Goal: Information Seeking & Learning: Learn about a topic

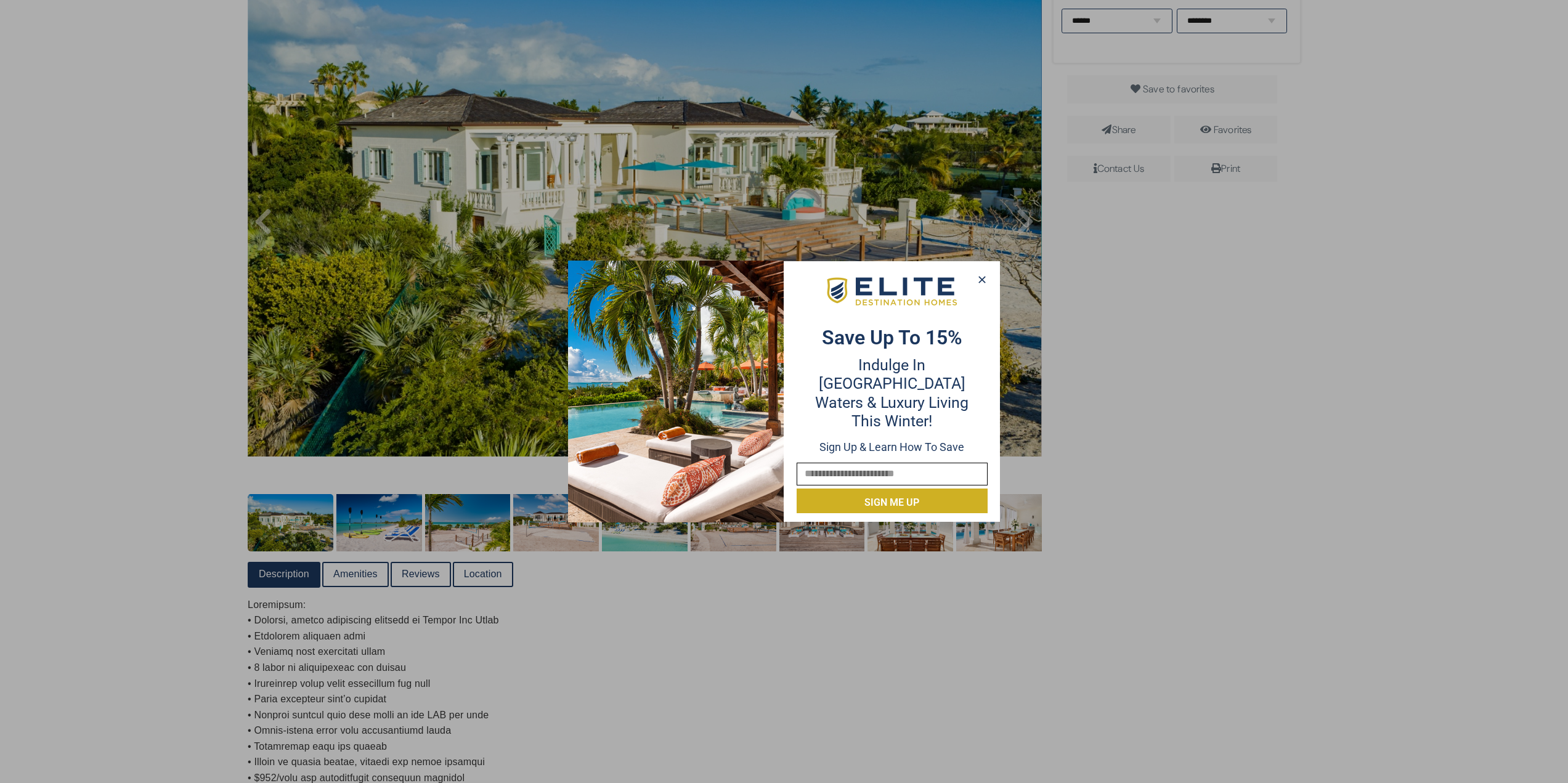
scroll to position [370, 0]
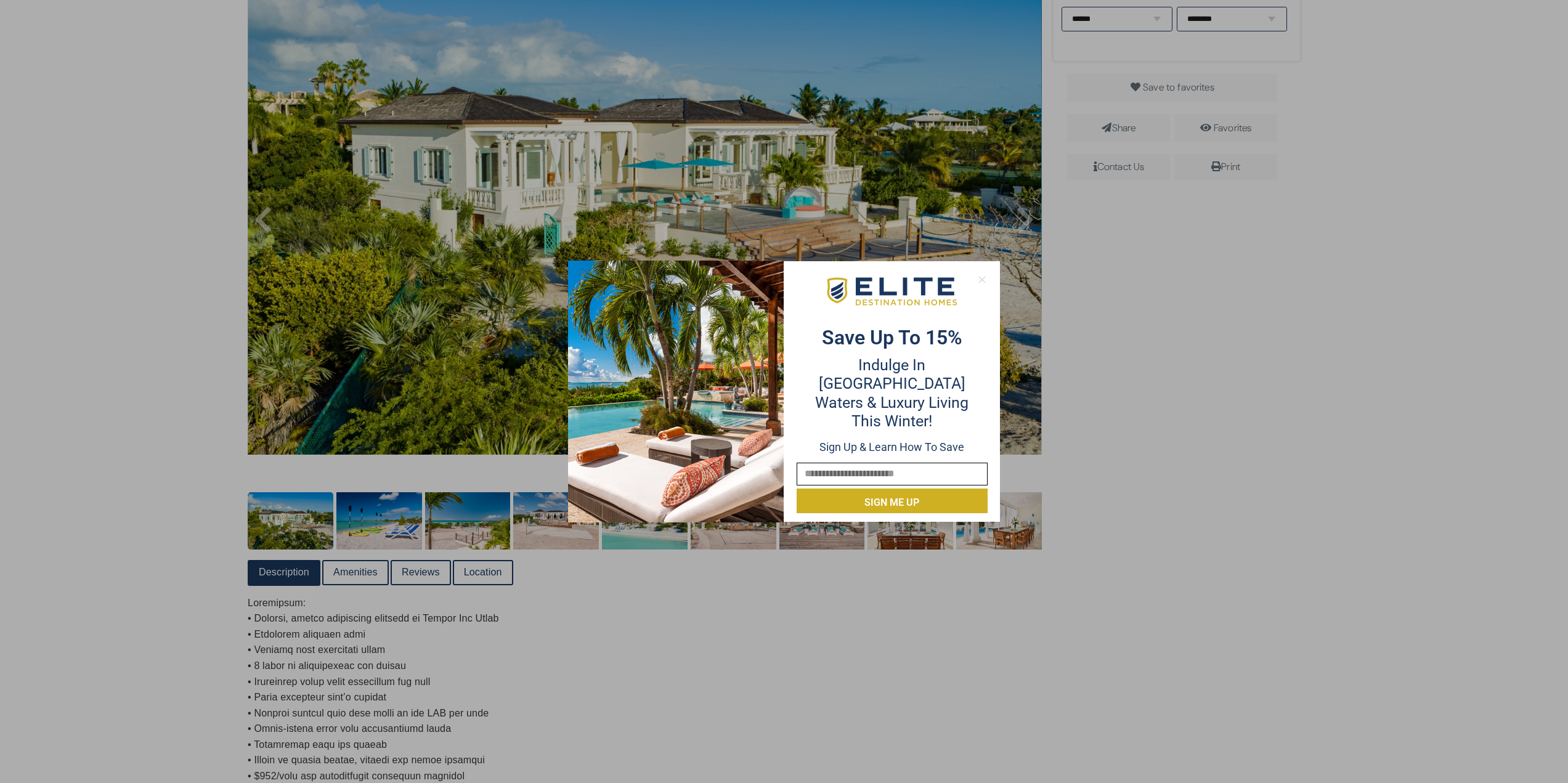
click at [778, 273] on button at bounding box center [981, 280] width 17 height 18
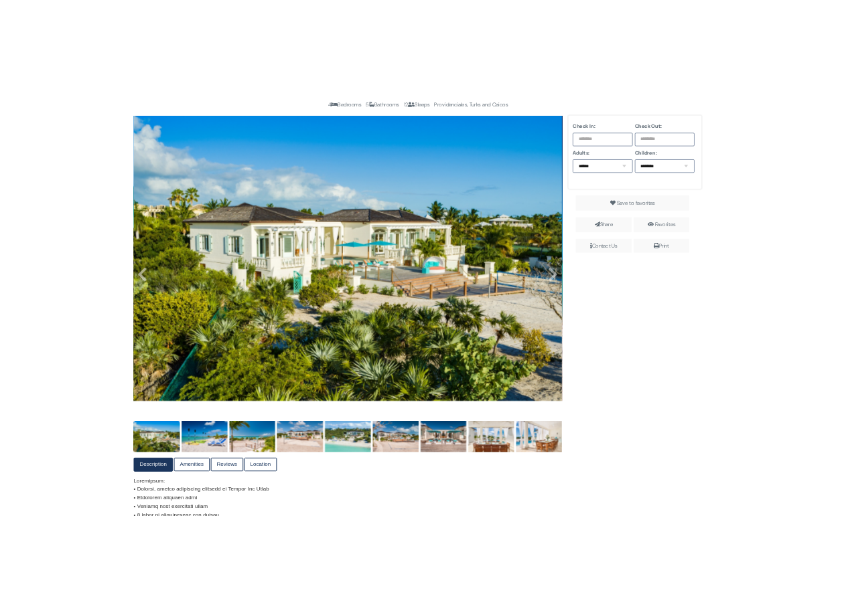
scroll to position [209, 0]
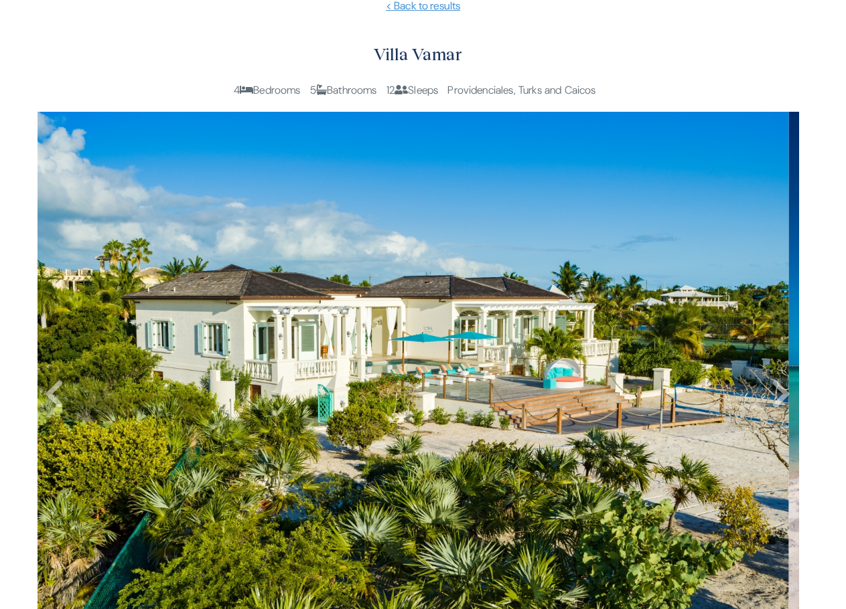
click at [76, 54] on h2 "Villa Vamar" at bounding box center [417, 54] width 761 height 27
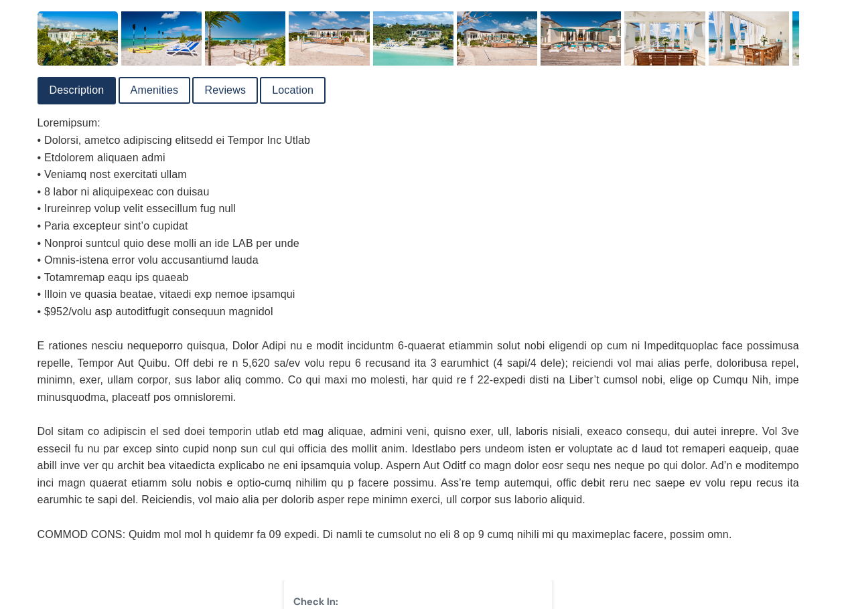
scroll to position [878, 0]
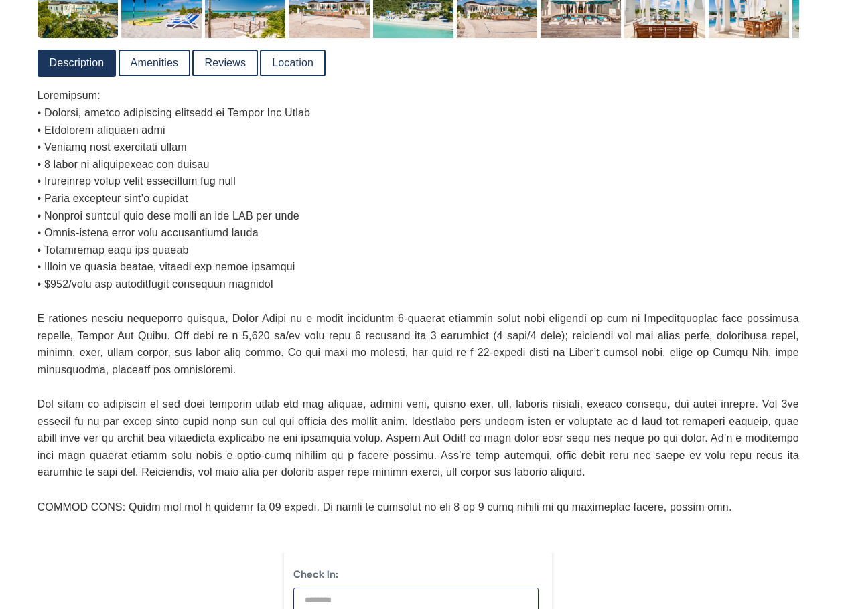
click at [302, 50] on li "Location" at bounding box center [293, 63] width 66 height 27
click at [302, 54] on link "Location" at bounding box center [292, 63] width 63 height 25
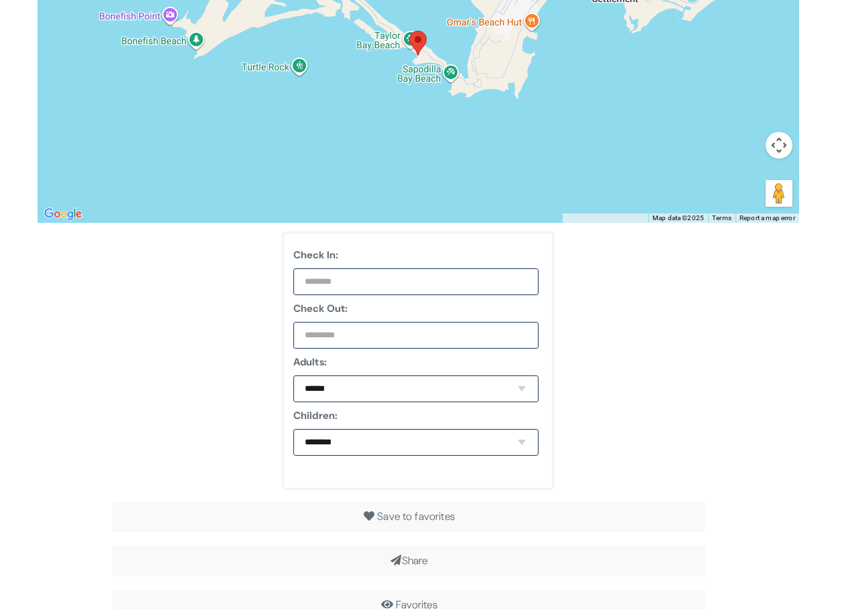
scroll to position [1079, 0]
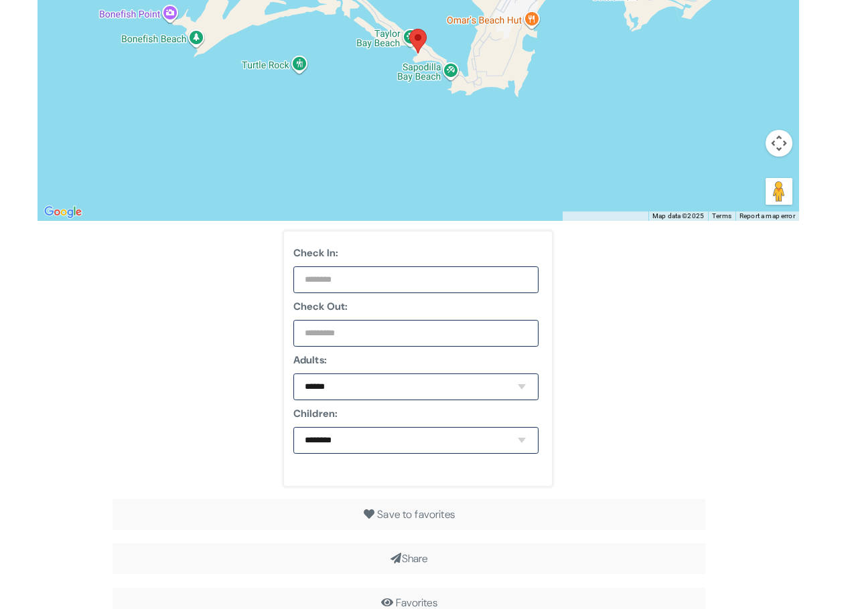
click at [489, 200] on div at bounding box center [417, 53] width 761 height 335
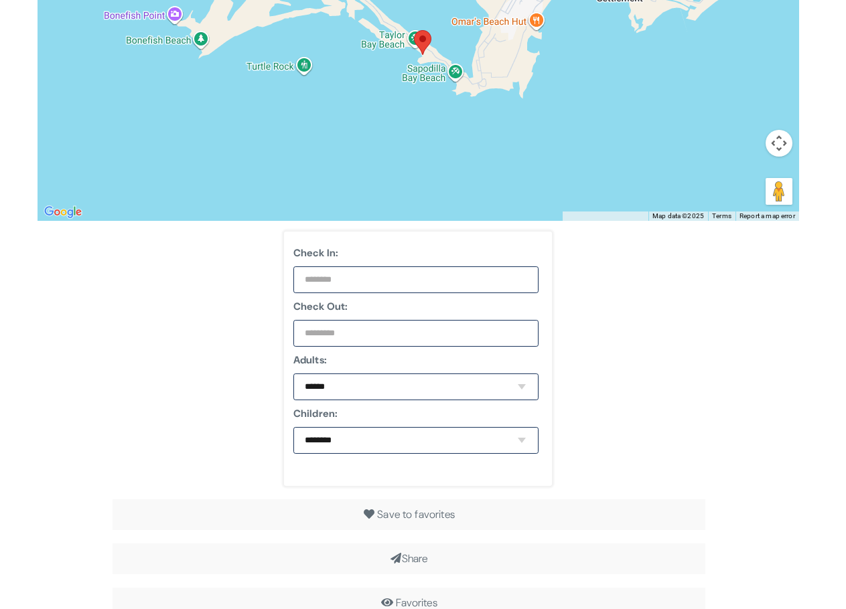
click at [649, 151] on div at bounding box center [417, 53] width 761 height 335
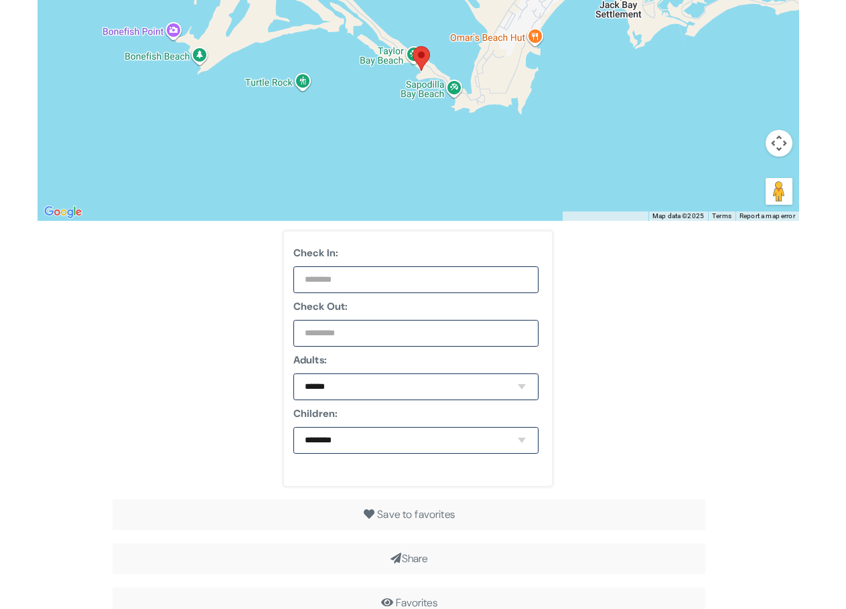
drag, startPoint x: 692, startPoint y: 156, endPoint x: 659, endPoint y: 289, distance: 137.4
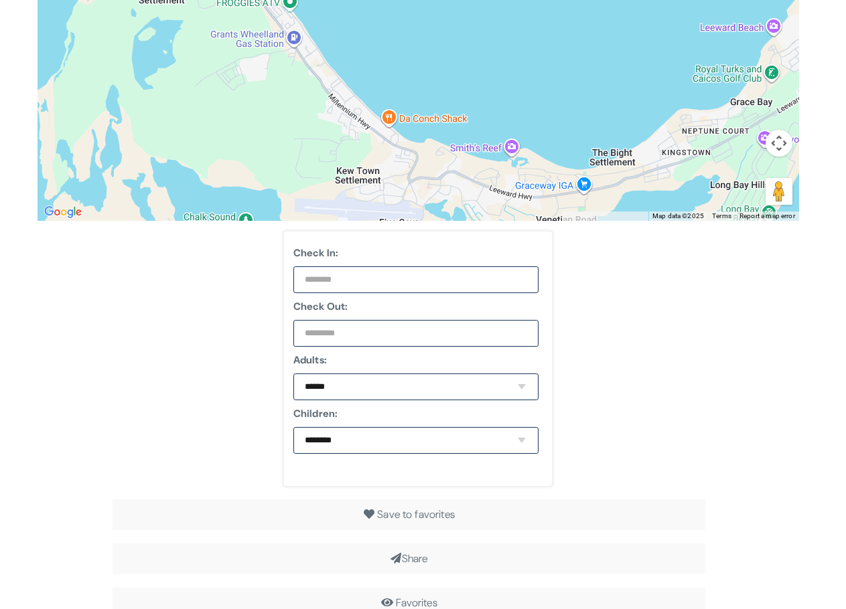
click at [769, 144] on button "Map camera controls" at bounding box center [778, 143] width 27 height 27
click at [734, 179] on button "Zoom out" at bounding box center [745, 176] width 27 height 27
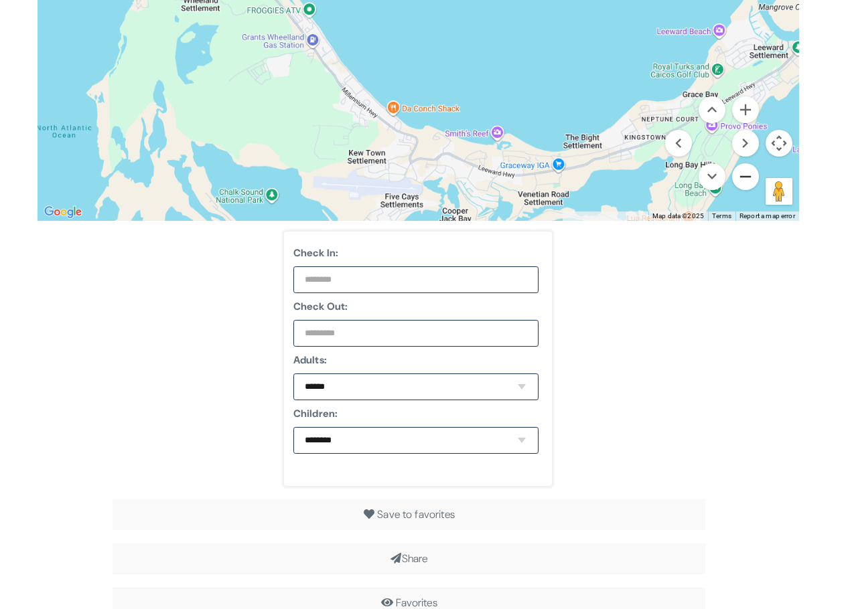
click at [734, 177] on button "Zoom out" at bounding box center [745, 176] width 27 height 27
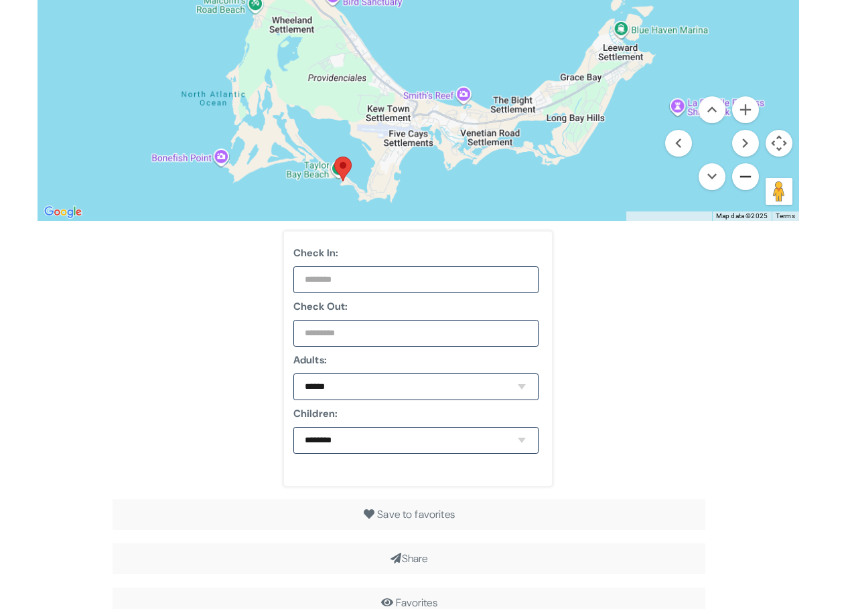
click at [735, 174] on button "Zoom out" at bounding box center [745, 176] width 27 height 27
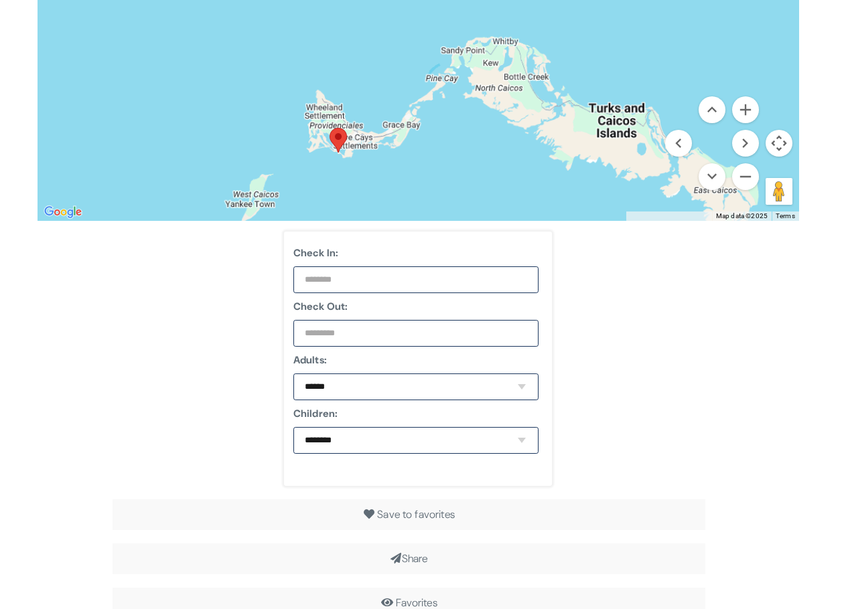
drag, startPoint x: 453, startPoint y: 113, endPoint x: 387, endPoint y: 179, distance: 93.3
click at [390, 179] on div at bounding box center [417, 53] width 761 height 335
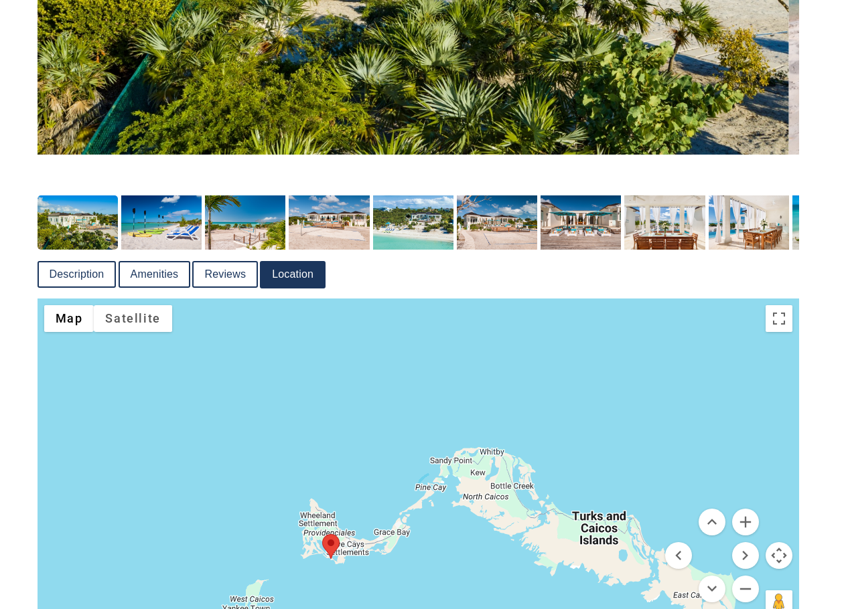
scroll to position [410, 0]
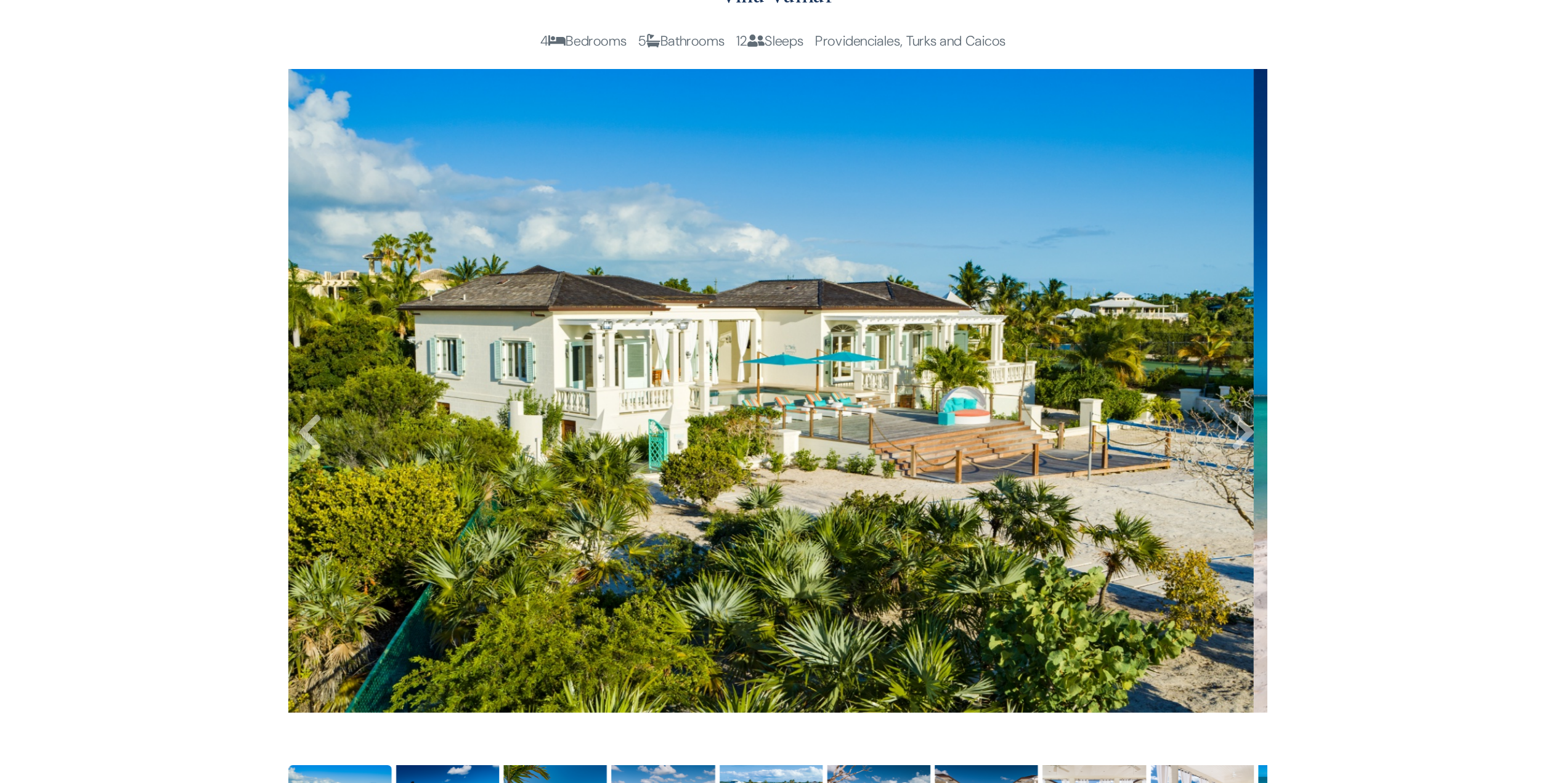
scroll to position [247, 0]
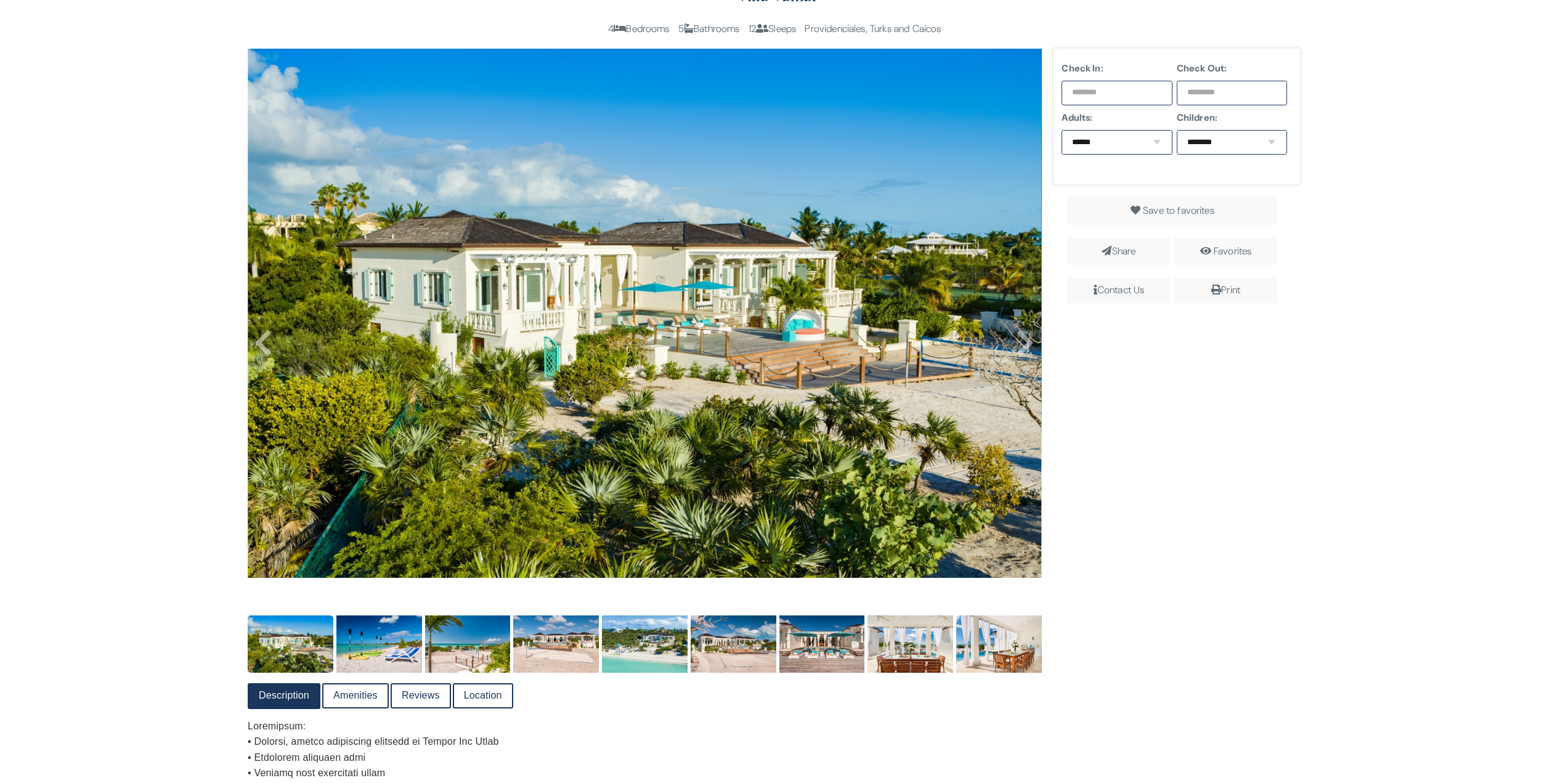
click at [376, 560] on img at bounding box center [379, 644] width 86 height 57
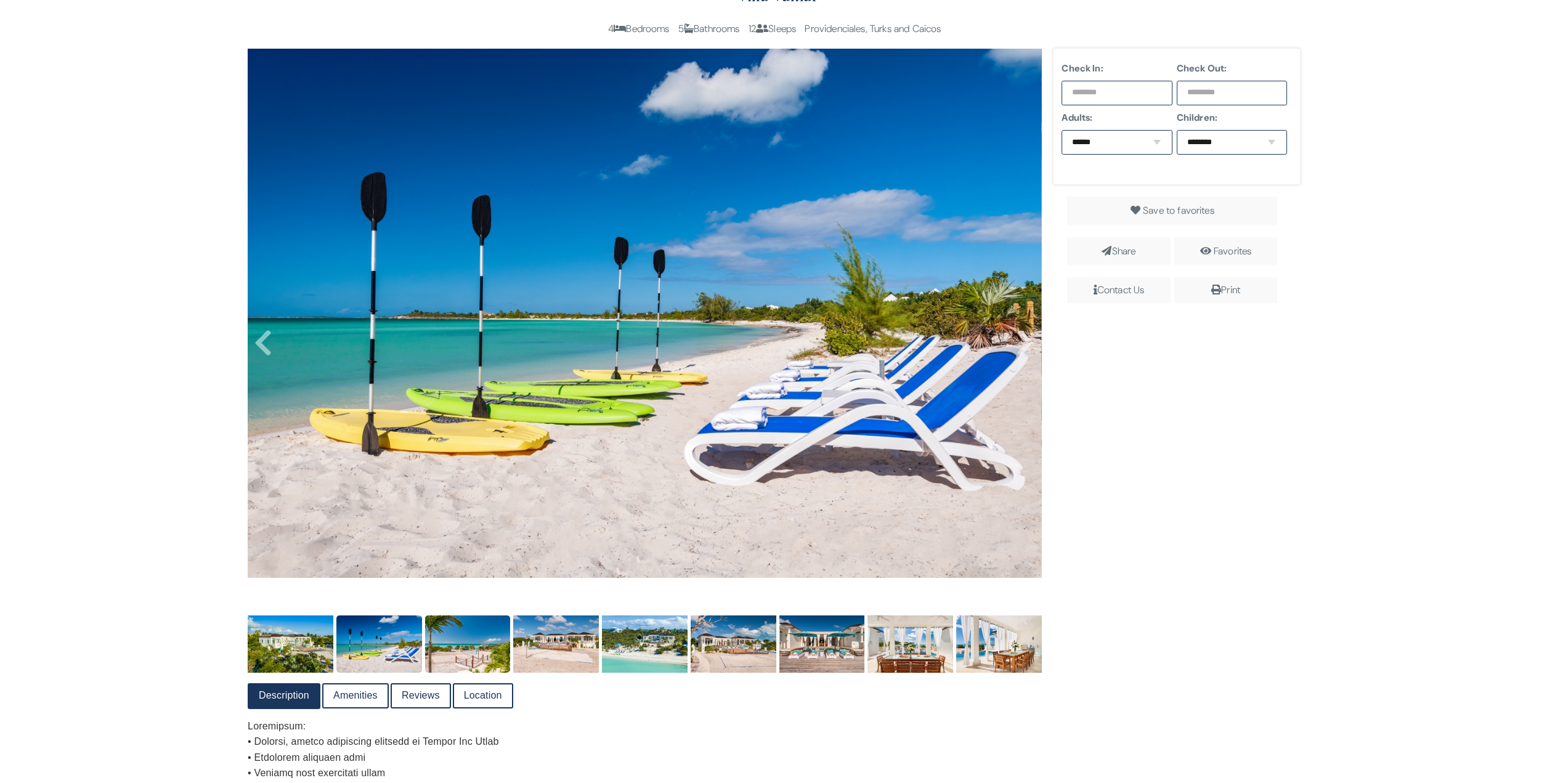
click at [463, 560] on img at bounding box center [467, 644] width 86 height 57
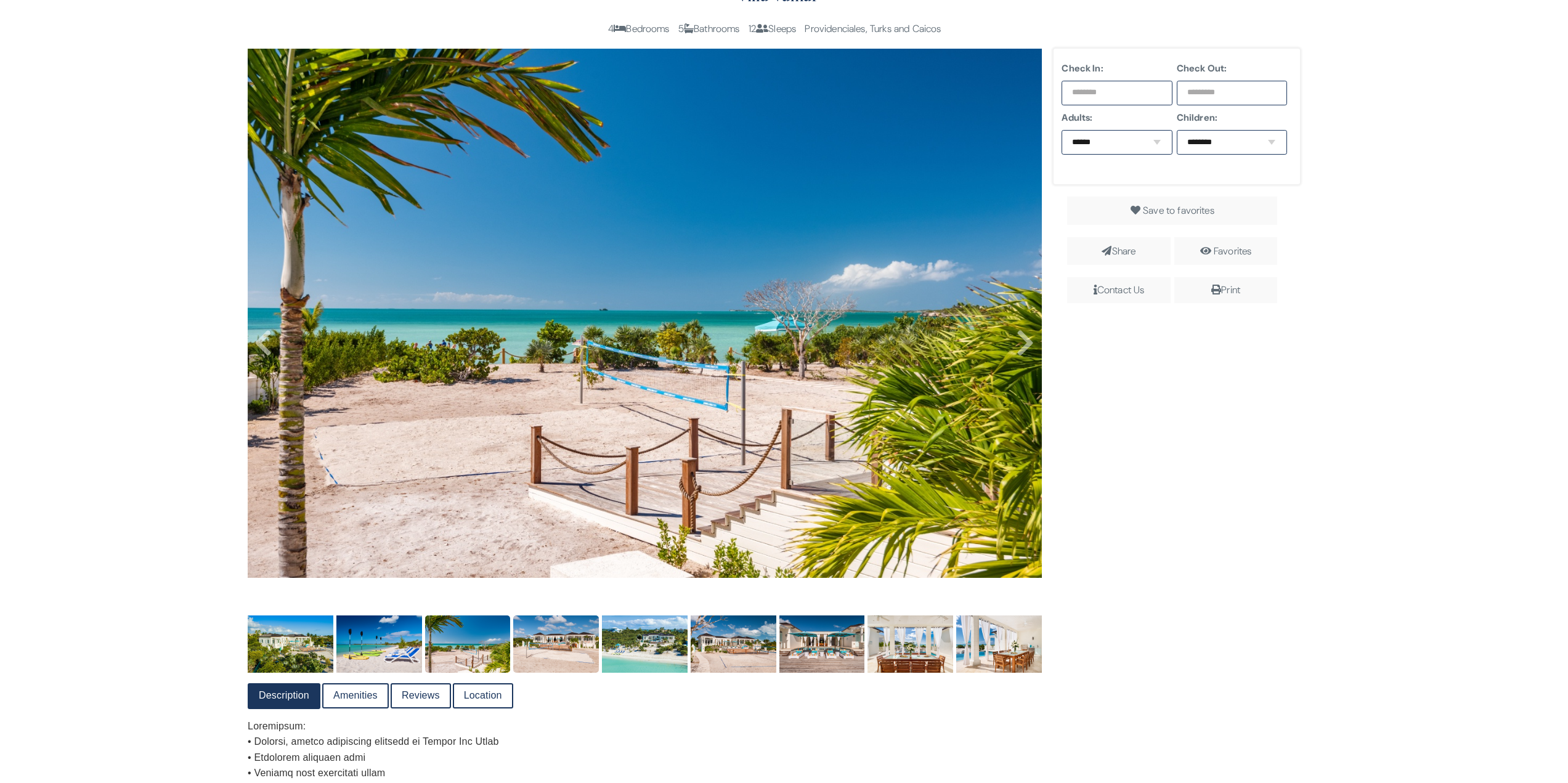
click at [539, 560] on img at bounding box center [556, 644] width 86 height 57
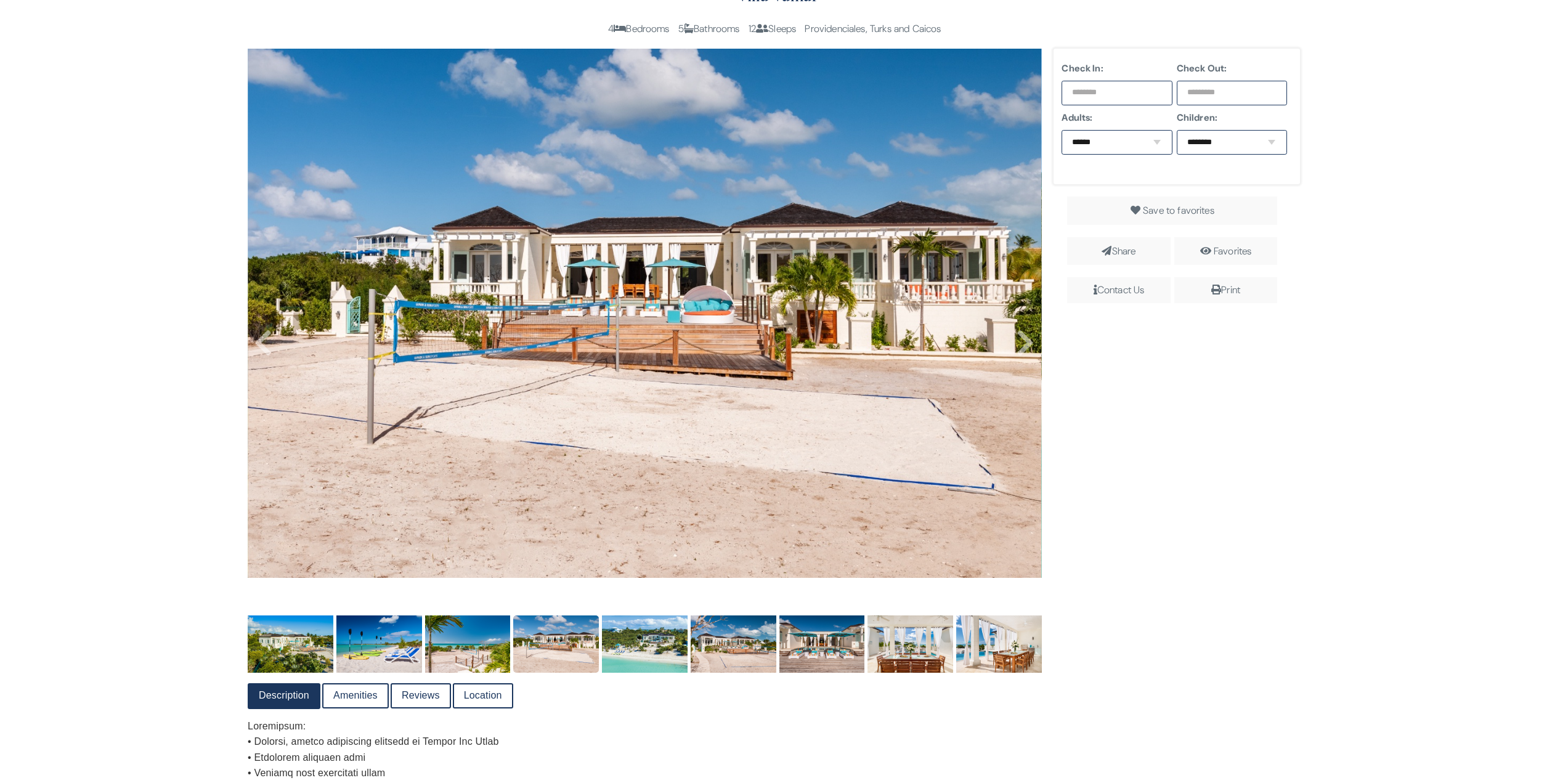
click at [562, 560] on img at bounding box center [556, 644] width 86 height 57
drag, startPoint x: 564, startPoint y: 370, endPoint x: 562, endPoint y: 376, distance: 6.3
click at [559, 560] on img at bounding box center [556, 644] width 86 height 57
click at [618, 560] on img at bounding box center [644, 644] width 86 height 57
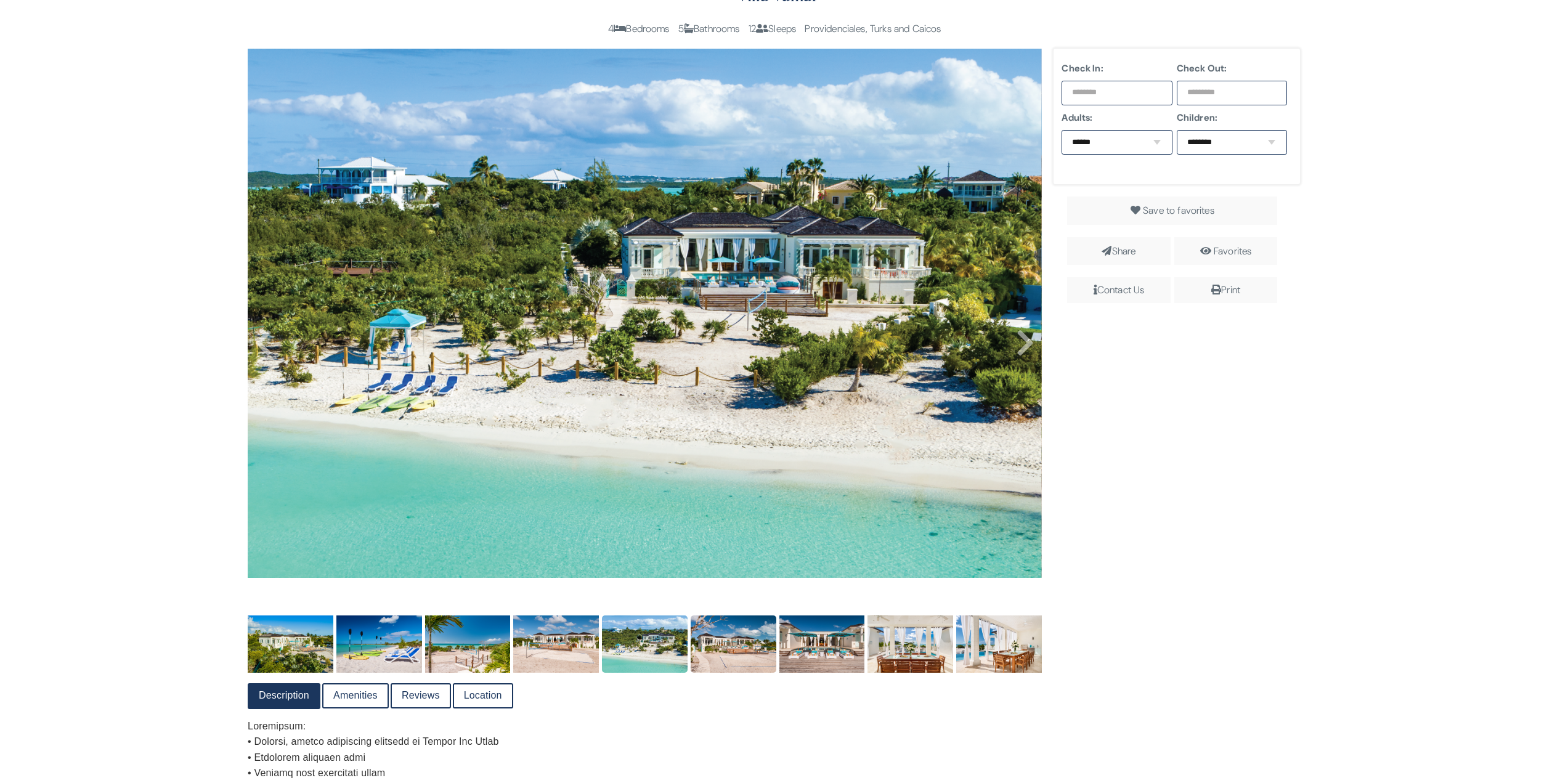
click at [750, 560] on img at bounding box center [733, 644] width 86 height 57
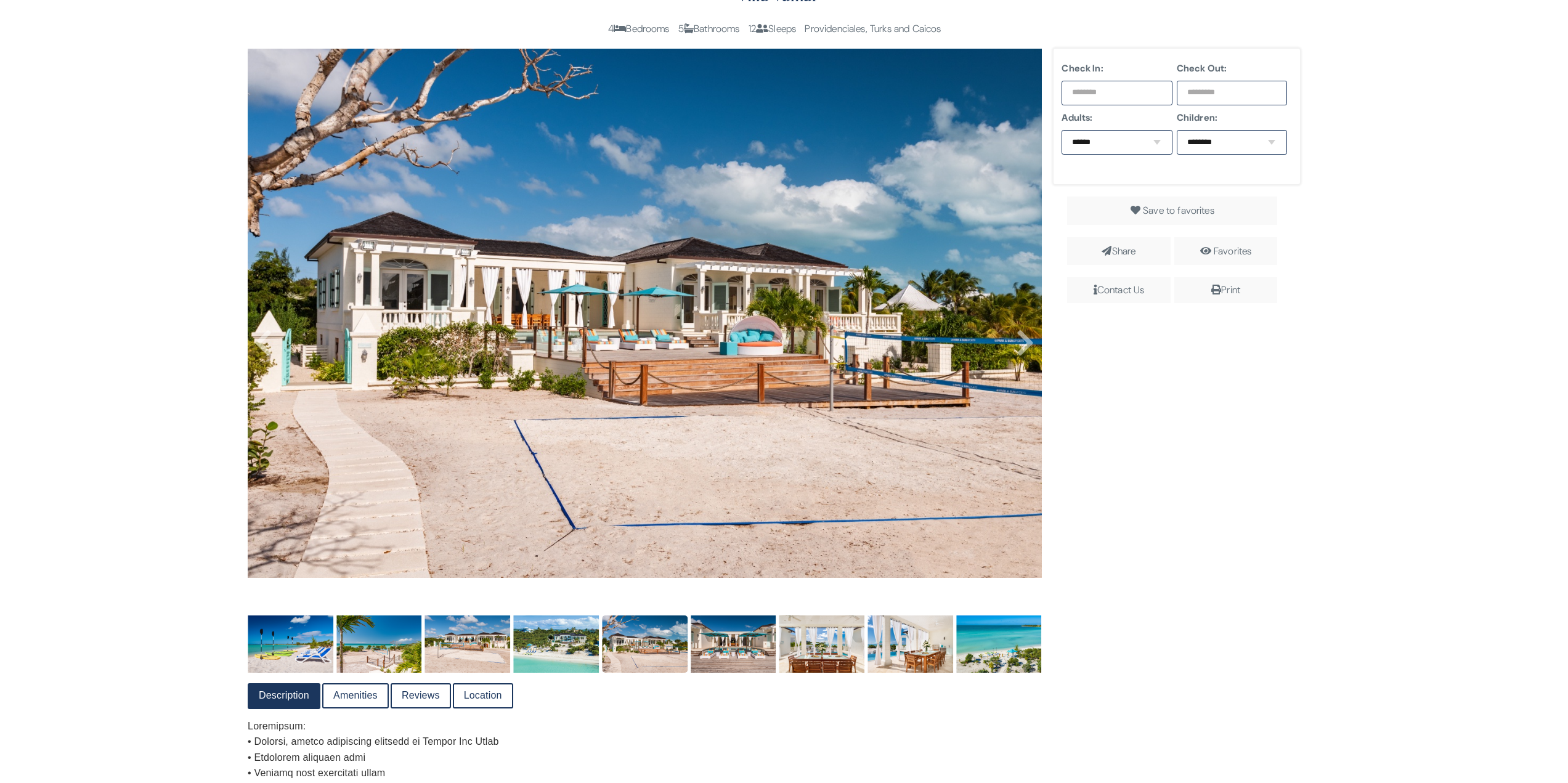
click at [672, 560] on img at bounding box center [644, 644] width 86 height 57
click at [706, 560] on img at bounding box center [733, 644] width 86 height 57
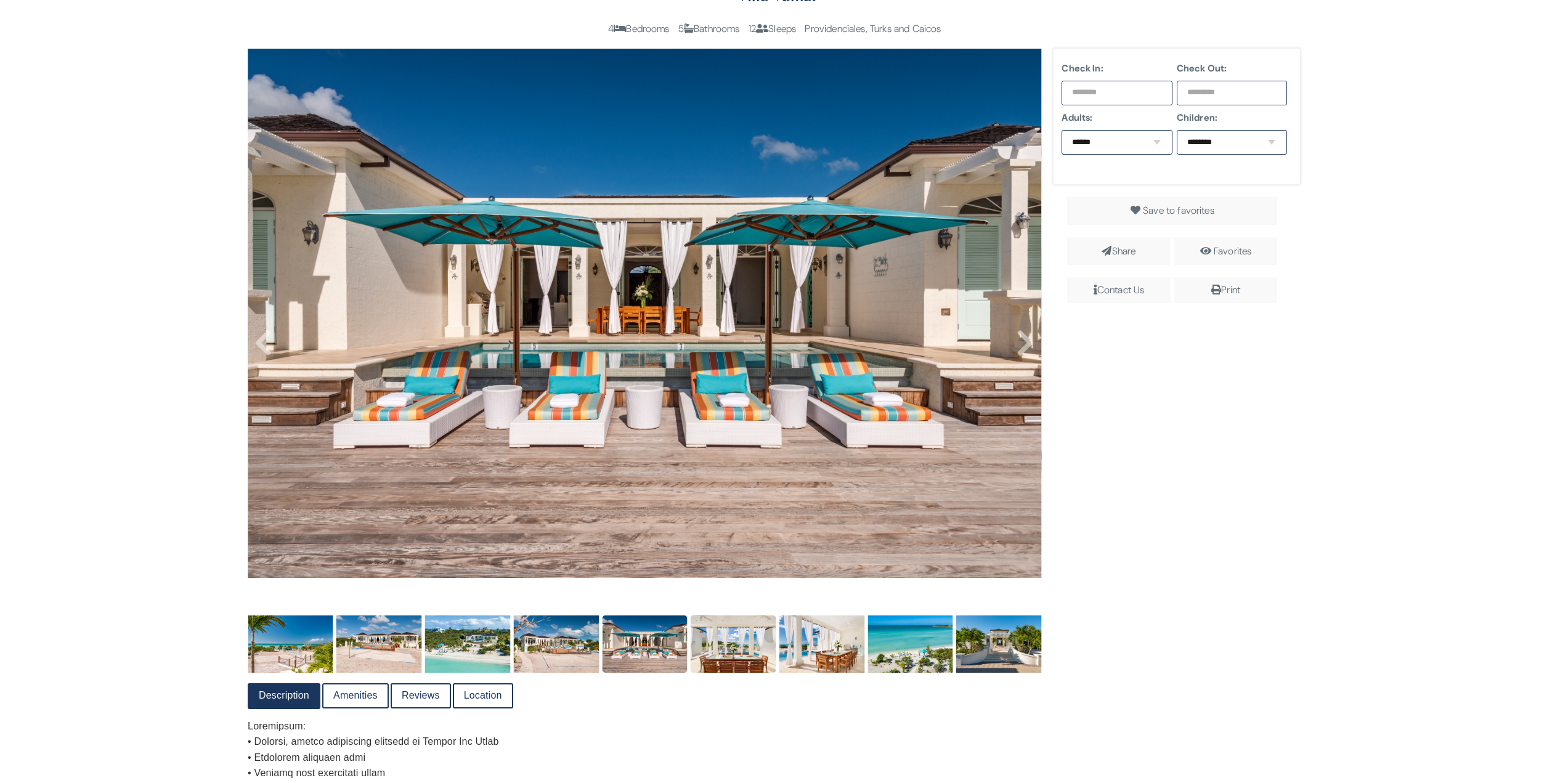
click at [737, 560] on img at bounding box center [733, 644] width 86 height 57
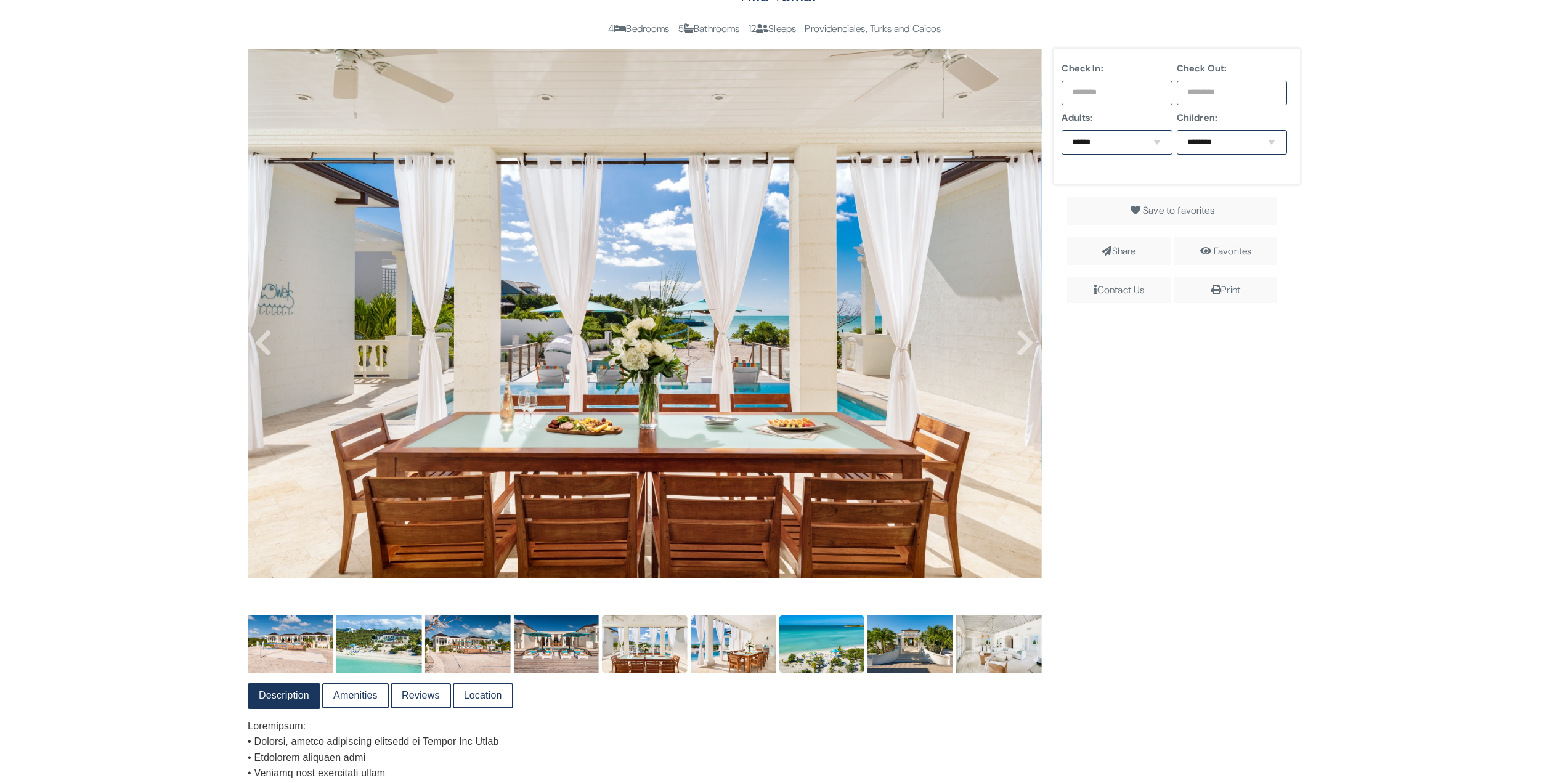
click at [734, 560] on img at bounding box center [733, 644] width 86 height 57
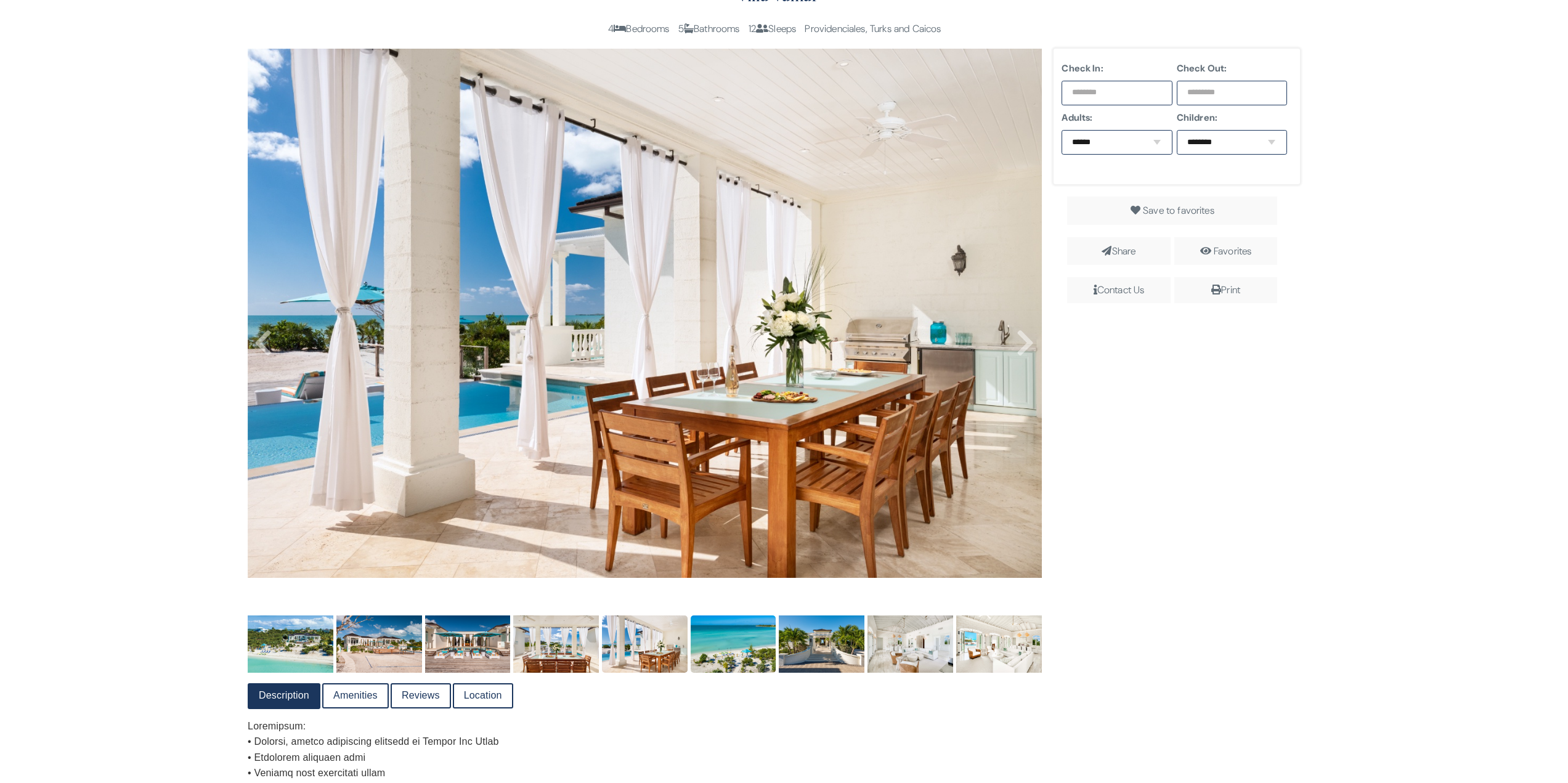
click at [721, 560] on img at bounding box center [733, 644] width 86 height 57
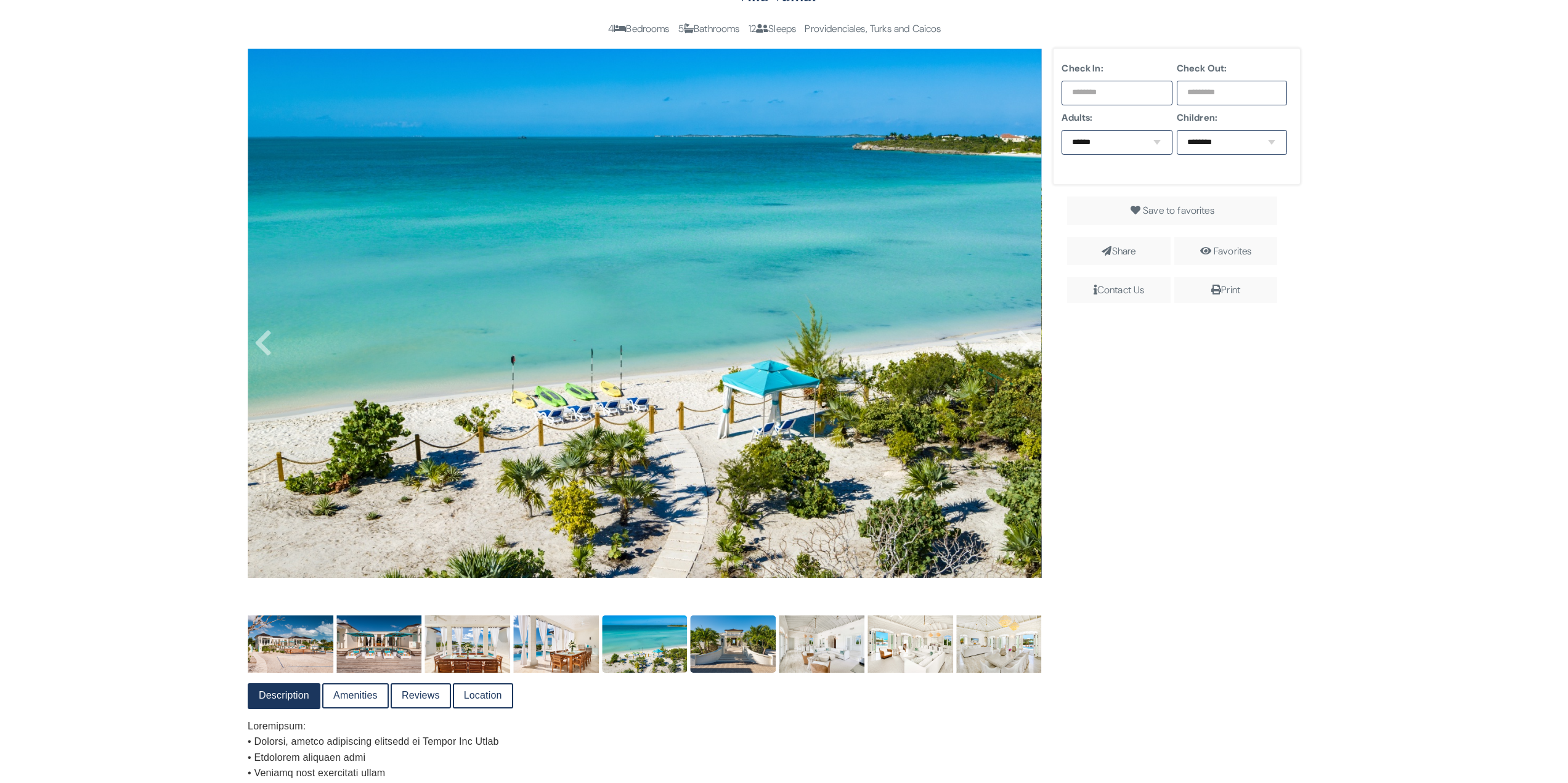
click at [753, 560] on img at bounding box center [733, 644] width 86 height 57
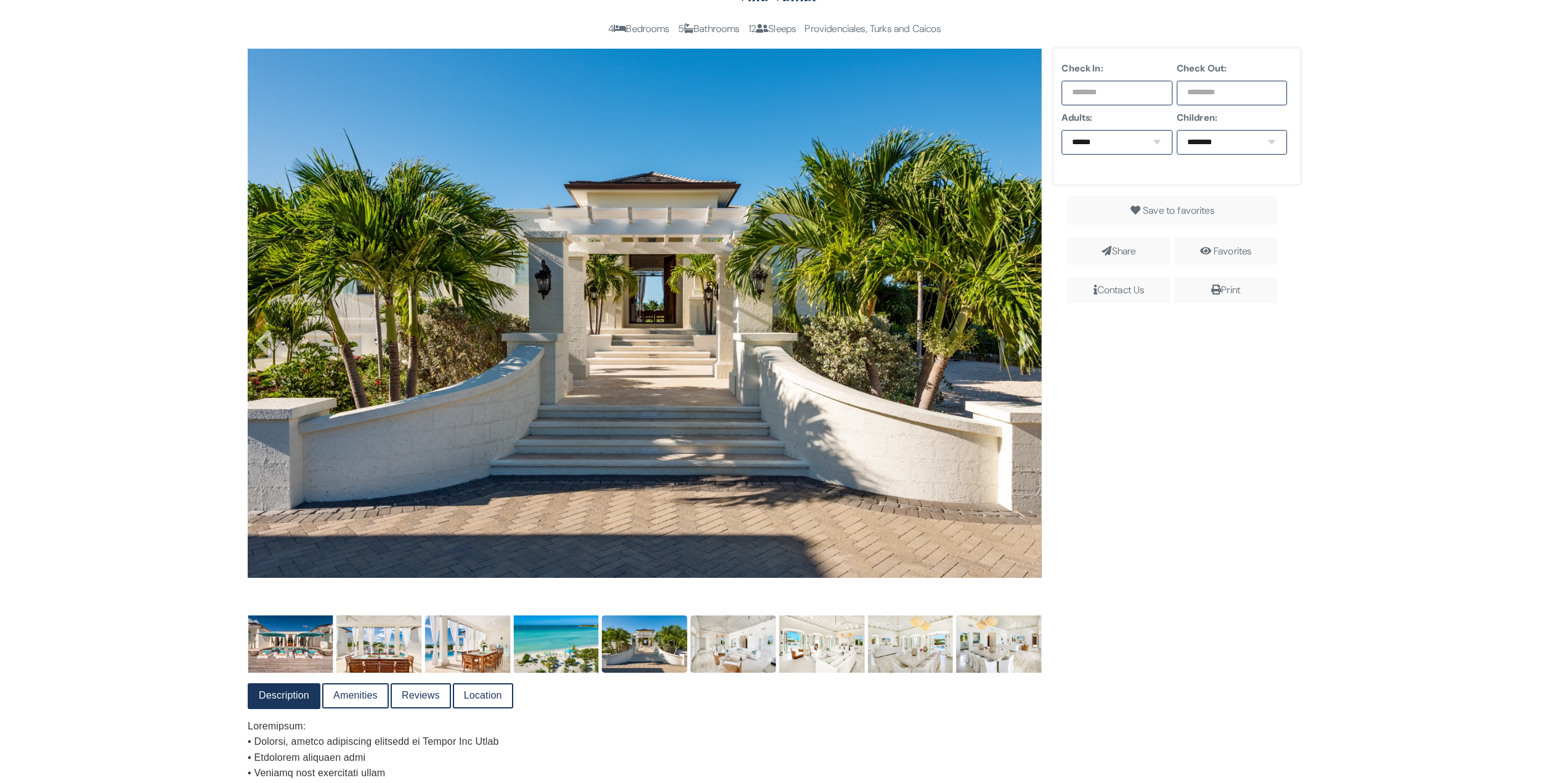
click at [724, 560] on img at bounding box center [733, 644] width 86 height 57
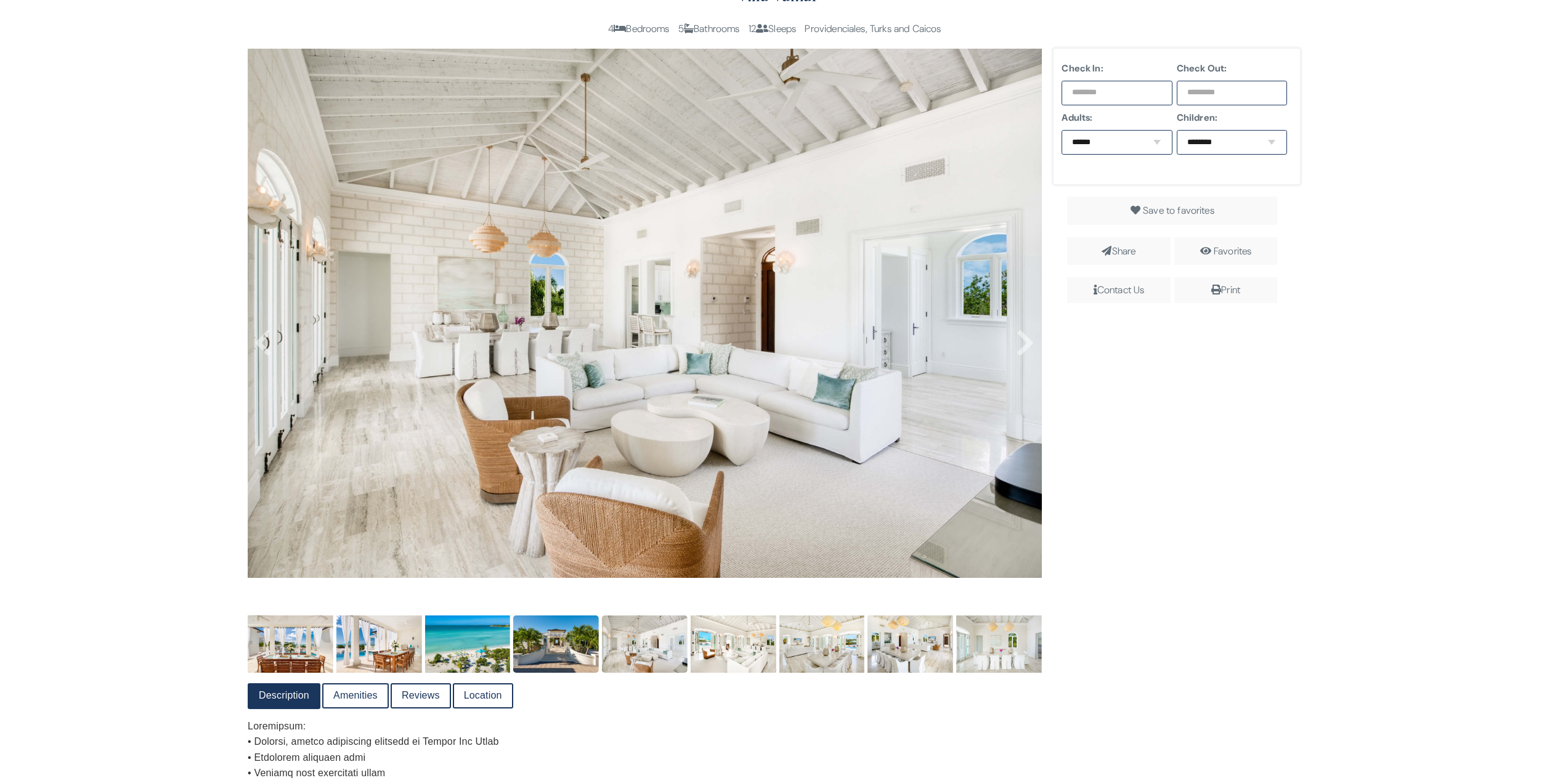
click at [525, 560] on img at bounding box center [556, 644] width 86 height 57
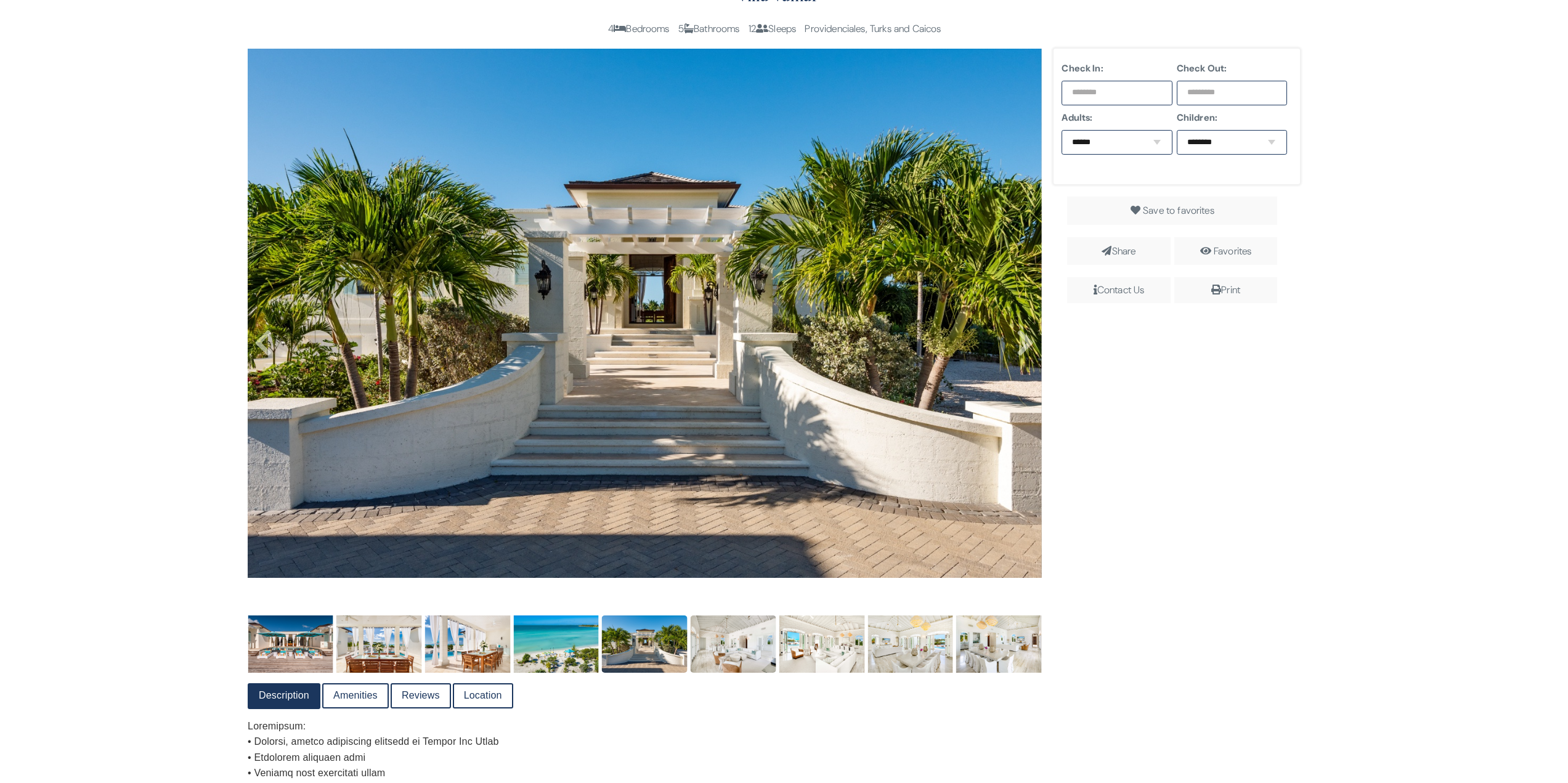
click at [726, 560] on img at bounding box center [733, 644] width 86 height 57
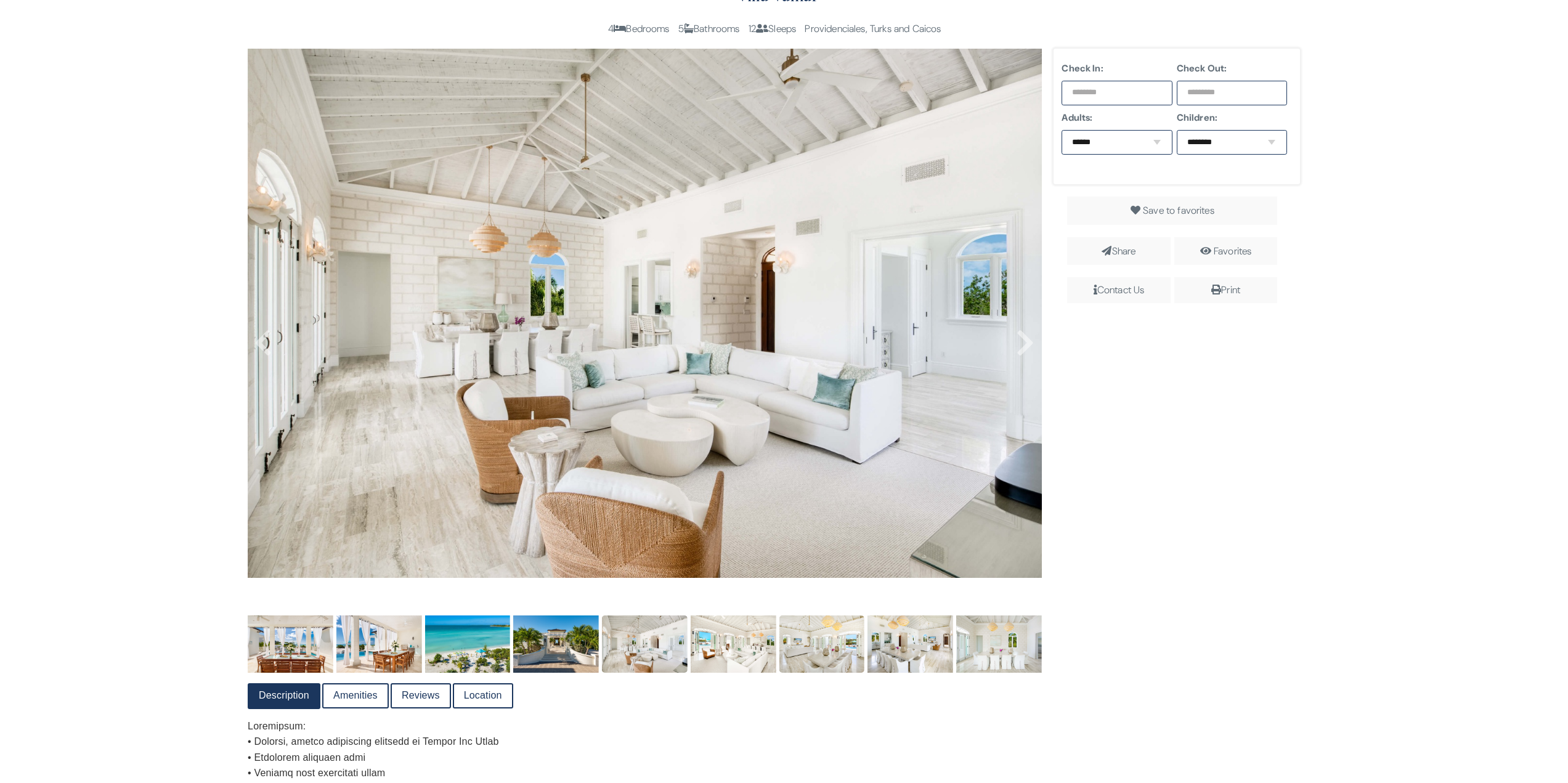
click at [755, 560] on img at bounding box center [733, 644] width 86 height 57
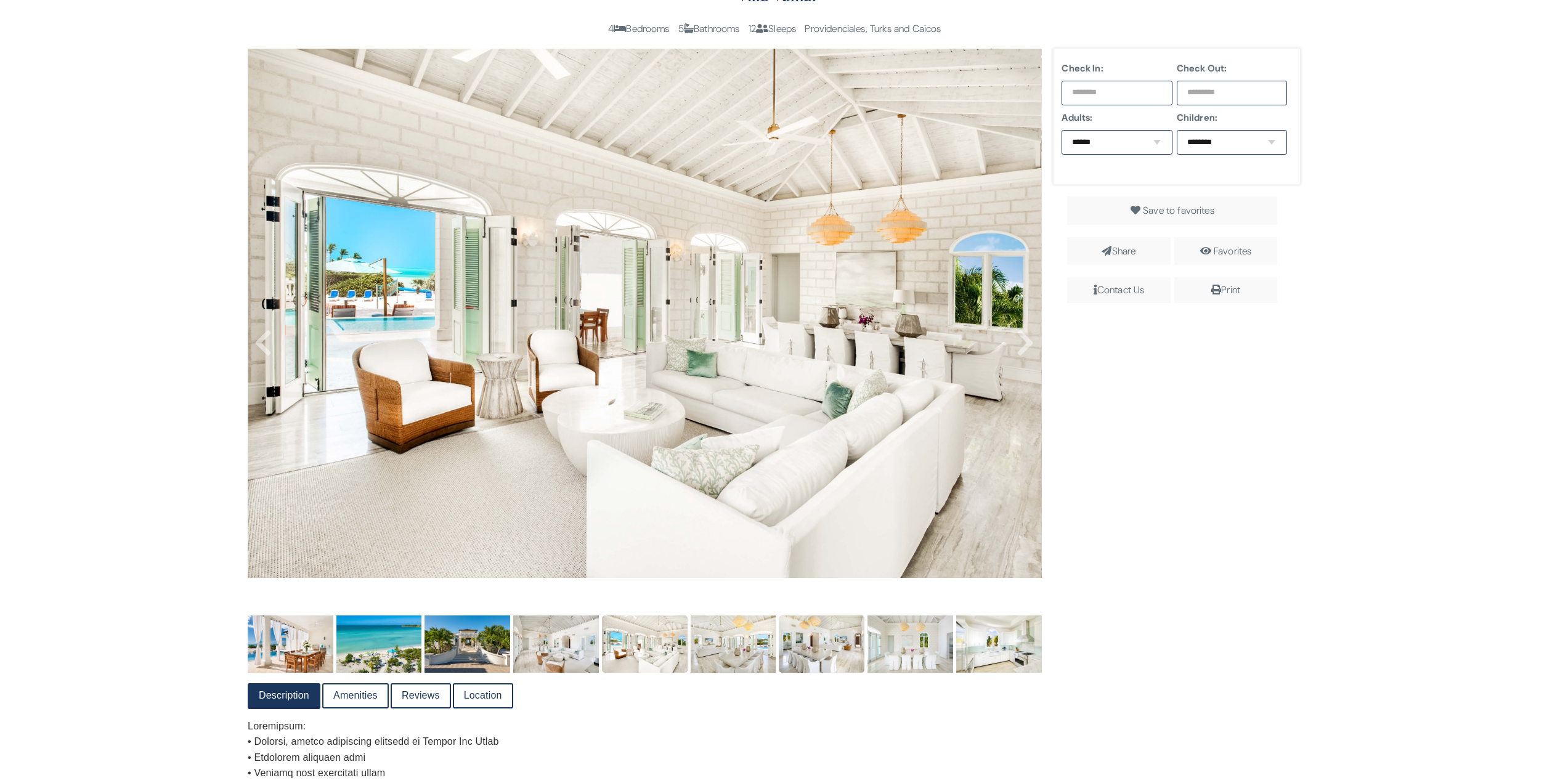
drag, startPoint x: 729, startPoint y: 651, endPoint x: 730, endPoint y: 664, distance: 13.0
click at [729, 560] on img at bounding box center [733, 644] width 86 height 57
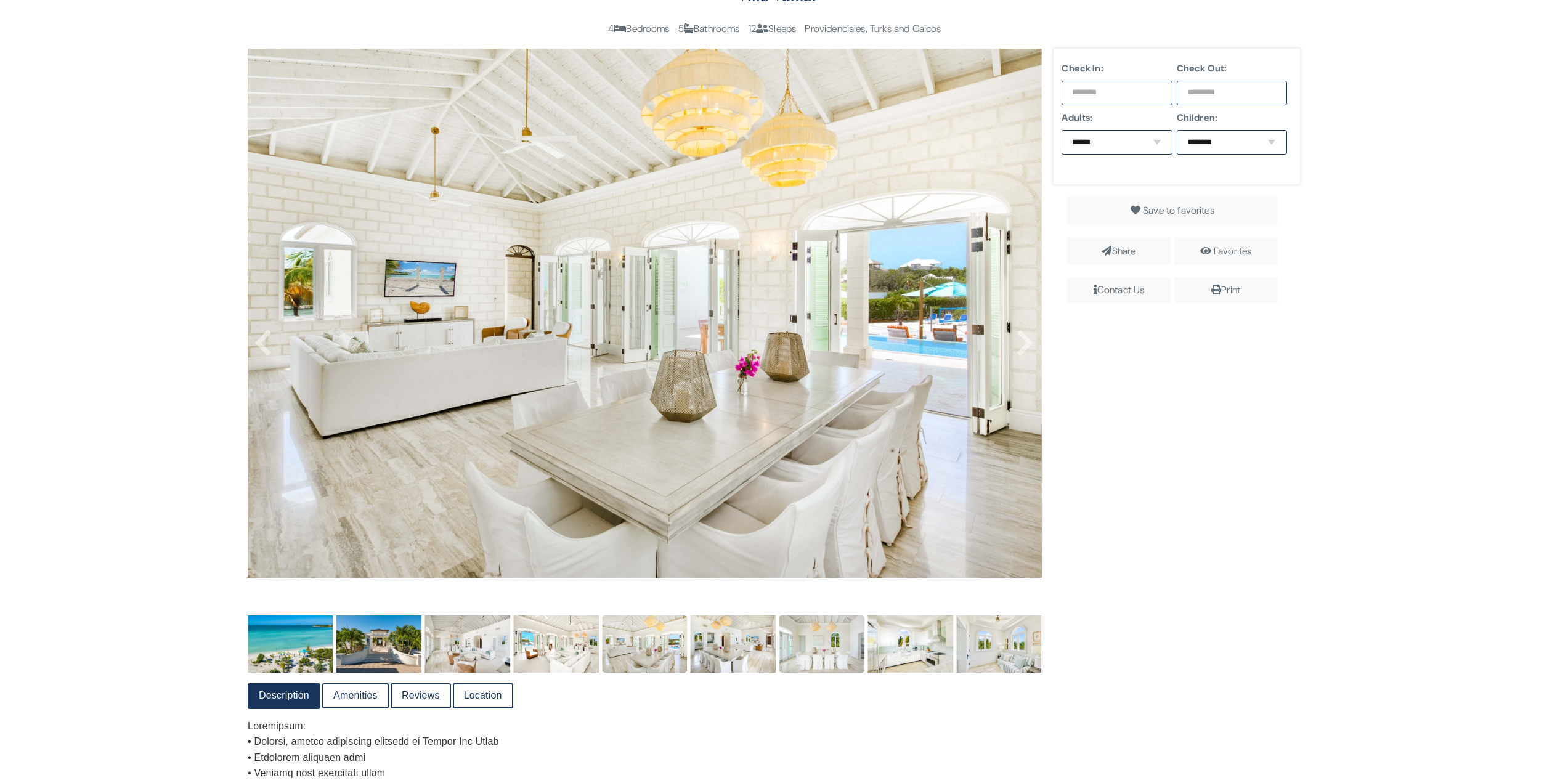
drag, startPoint x: 487, startPoint y: 266, endPoint x: 807, endPoint y: 653, distance: 502.2
click at [778, 560] on img at bounding box center [821, 644] width 86 height 57
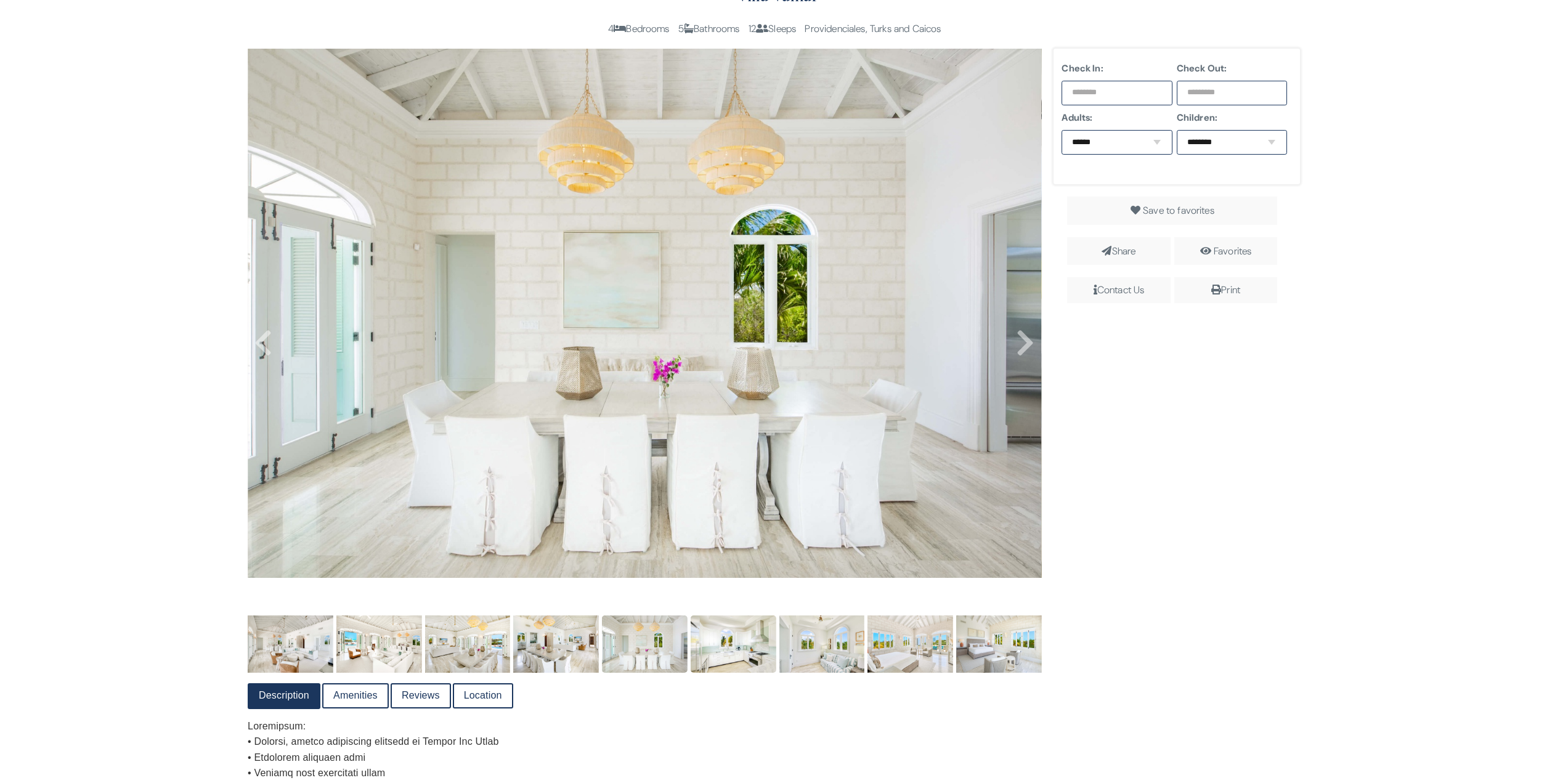
click at [764, 560] on img at bounding box center [733, 644] width 86 height 57
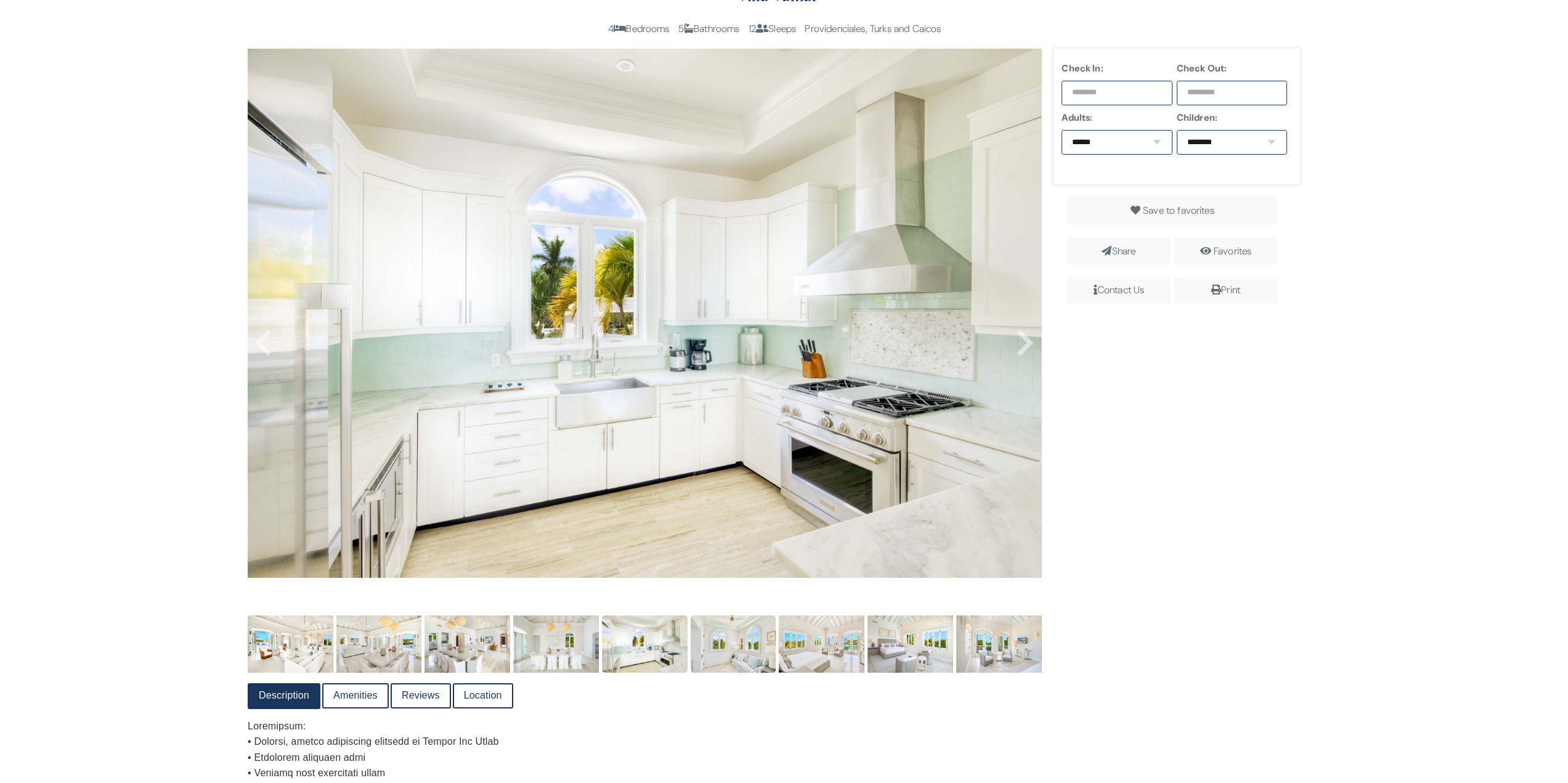
click at [712, 560] on img at bounding box center [733, 644] width 86 height 57
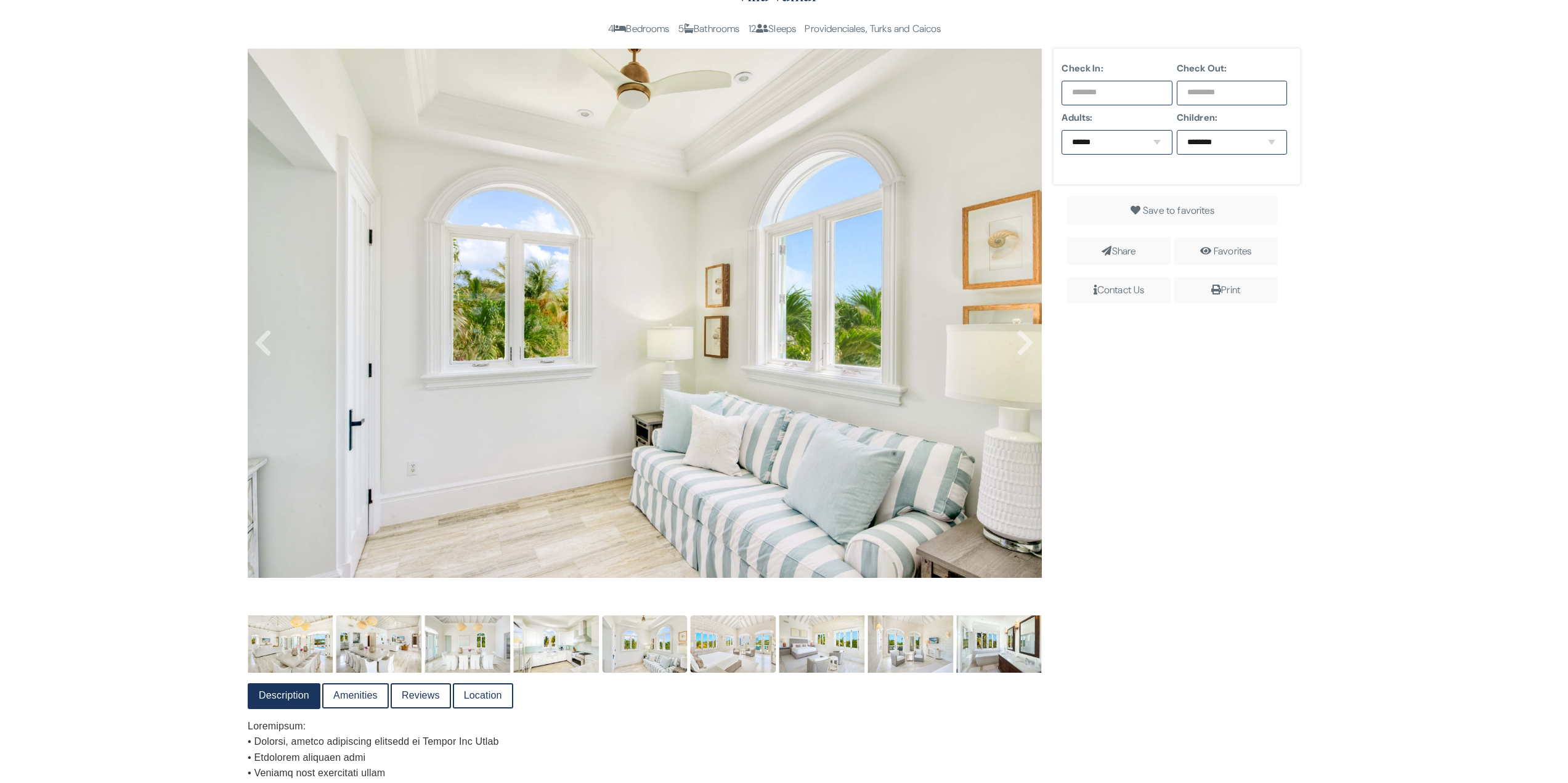
click at [741, 560] on img at bounding box center [733, 644] width 86 height 57
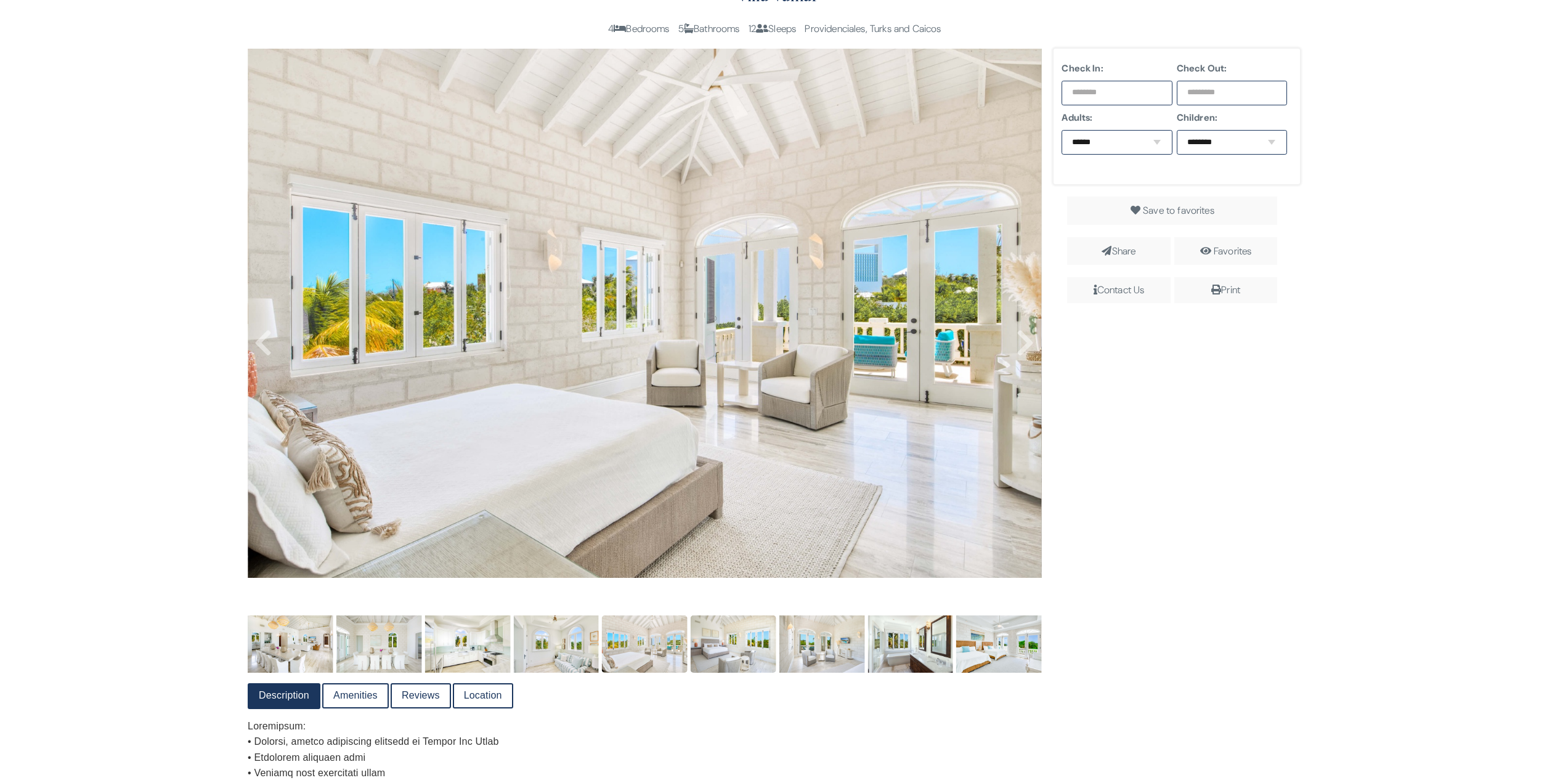
click at [741, 560] on img at bounding box center [733, 644] width 86 height 57
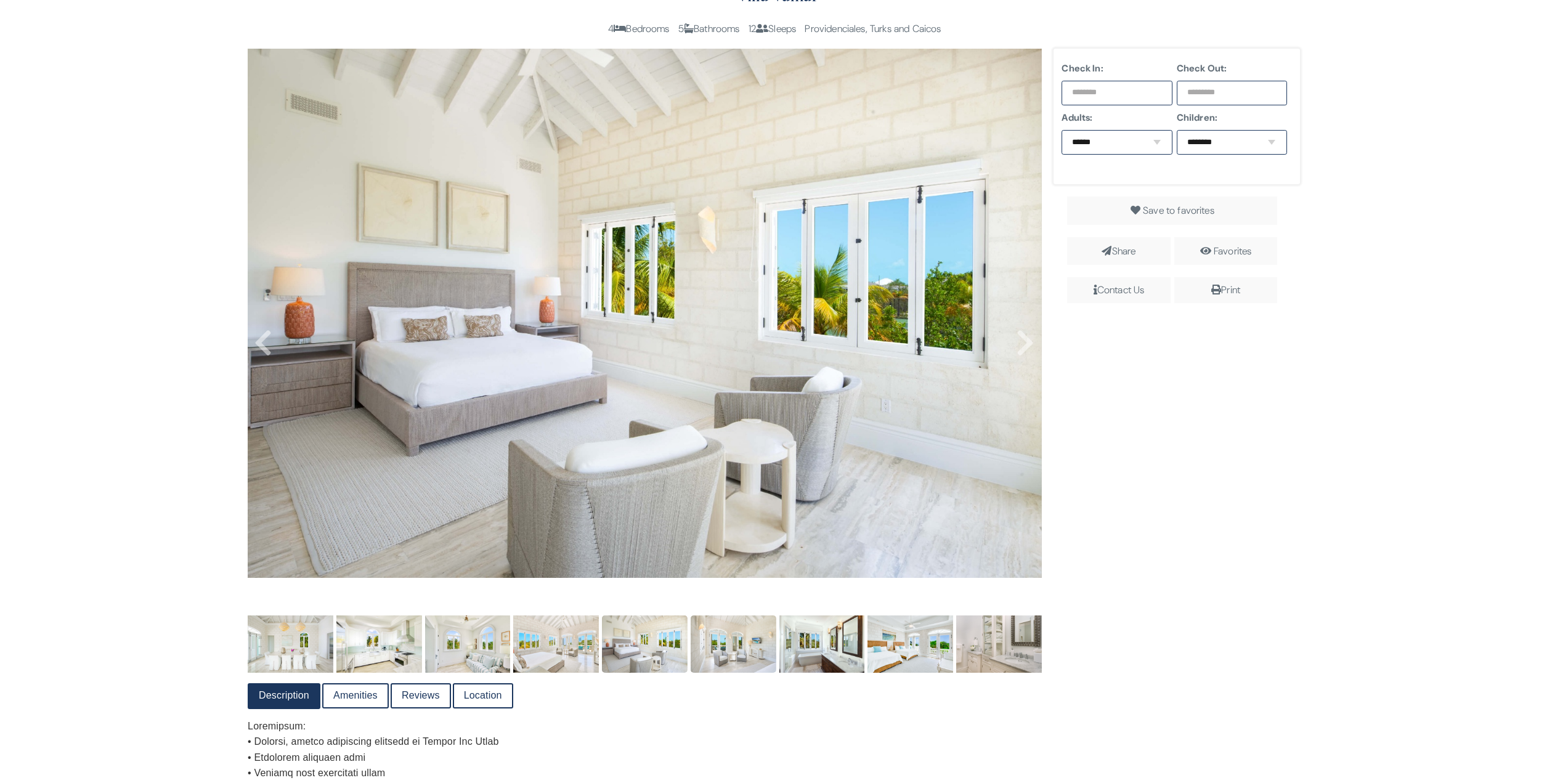
drag, startPoint x: 732, startPoint y: 646, endPoint x: 733, endPoint y: 655, distance: 9.1
click at [732, 560] on img at bounding box center [733, 644] width 86 height 57
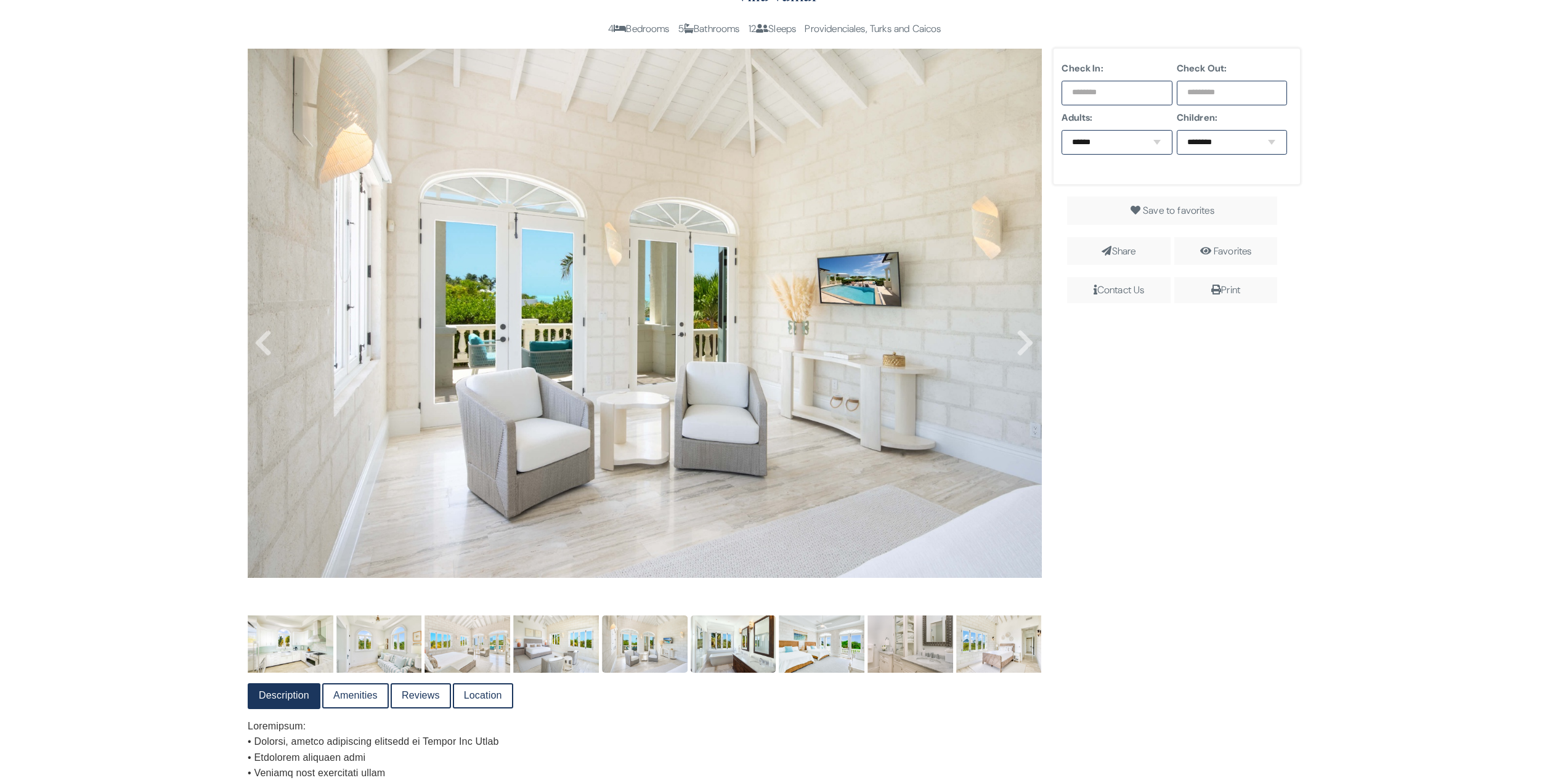
click at [748, 560] on img at bounding box center [733, 644] width 86 height 57
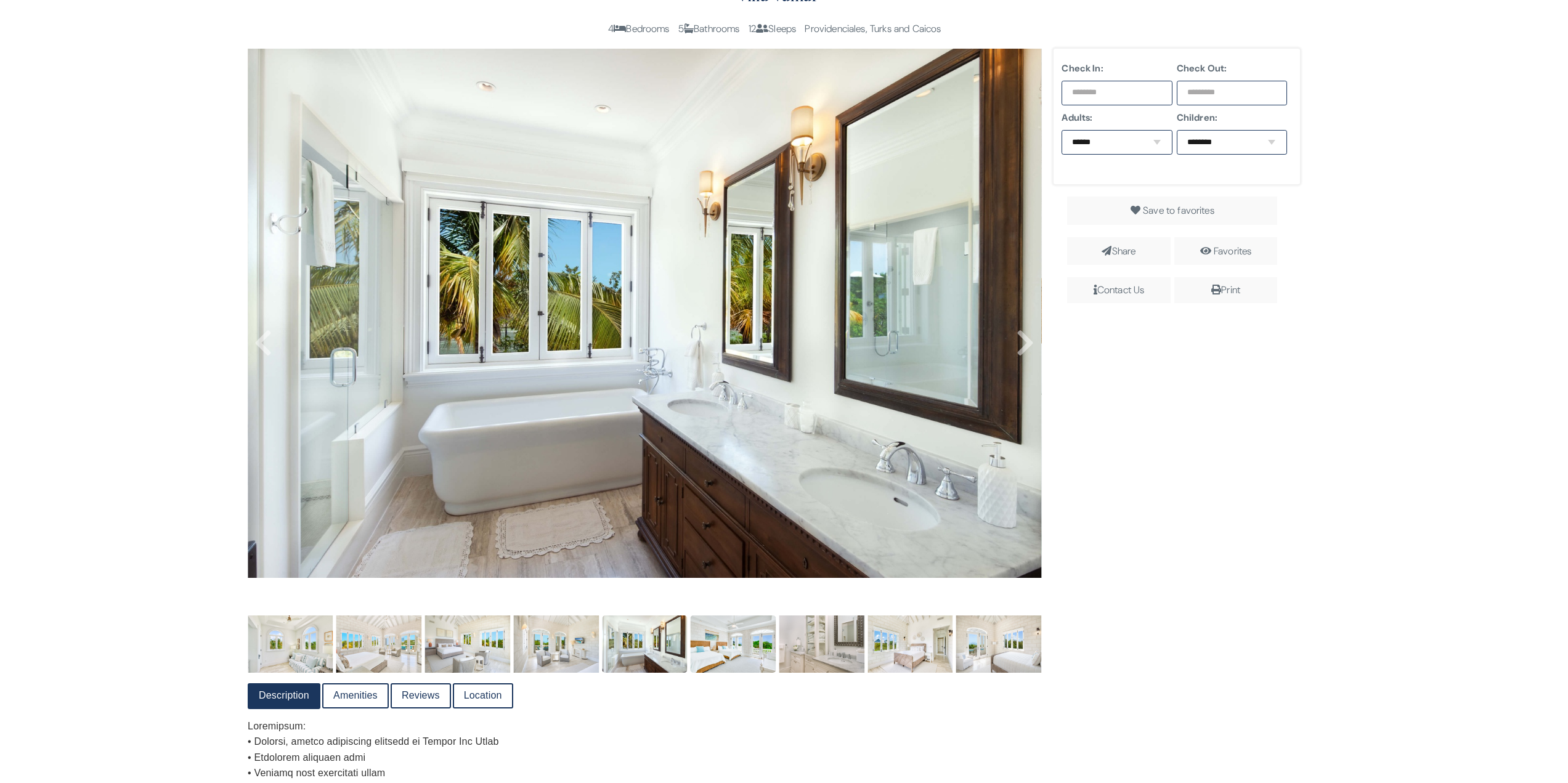
click at [755, 560] on img at bounding box center [733, 644] width 86 height 57
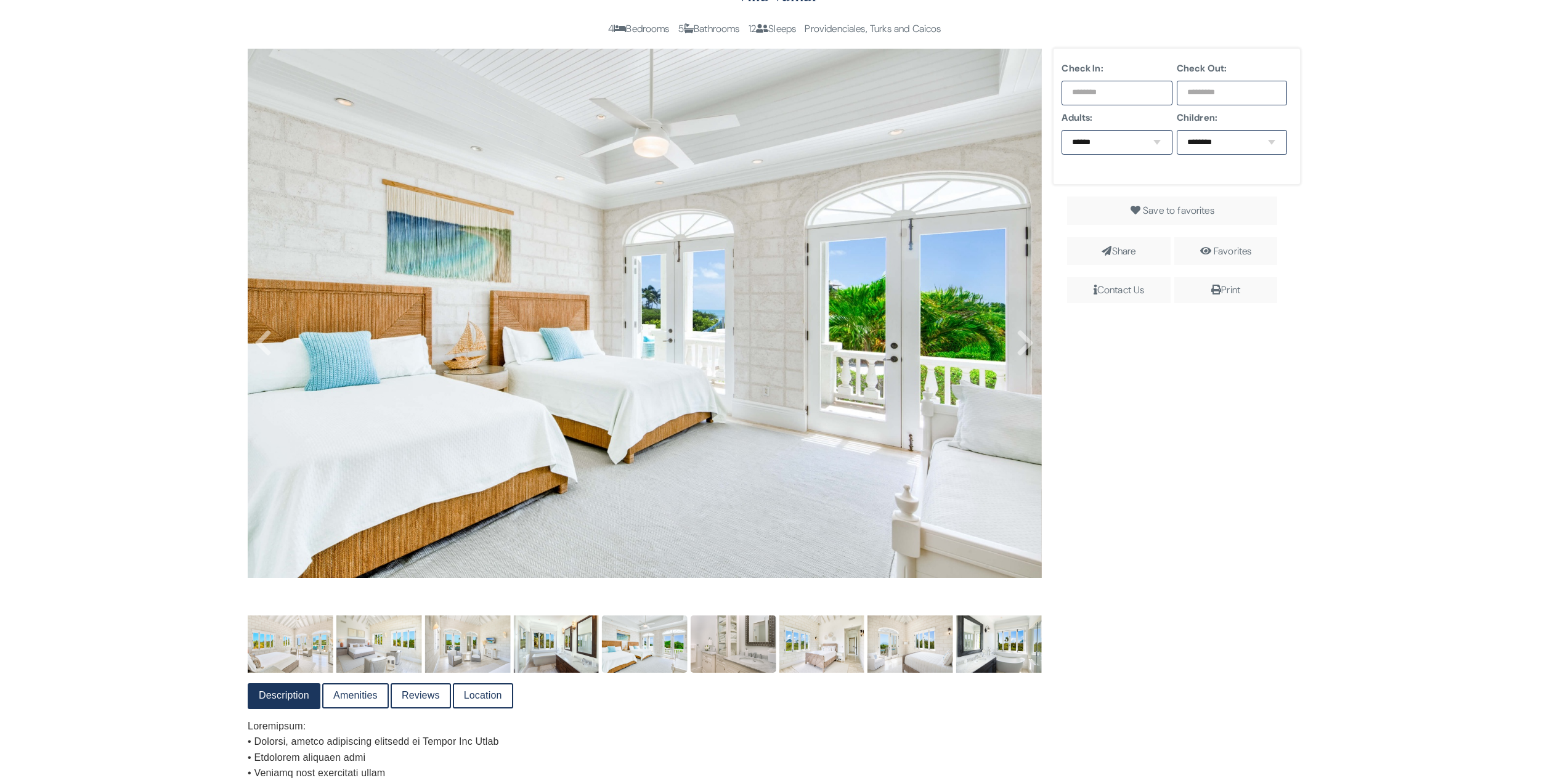
drag, startPoint x: 739, startPoint y: 656, endPoint x: 746, endPoint y: 662, distance: 9.2
click at [738, 560] on img at bounding box center [733, 644] width 86 height 57
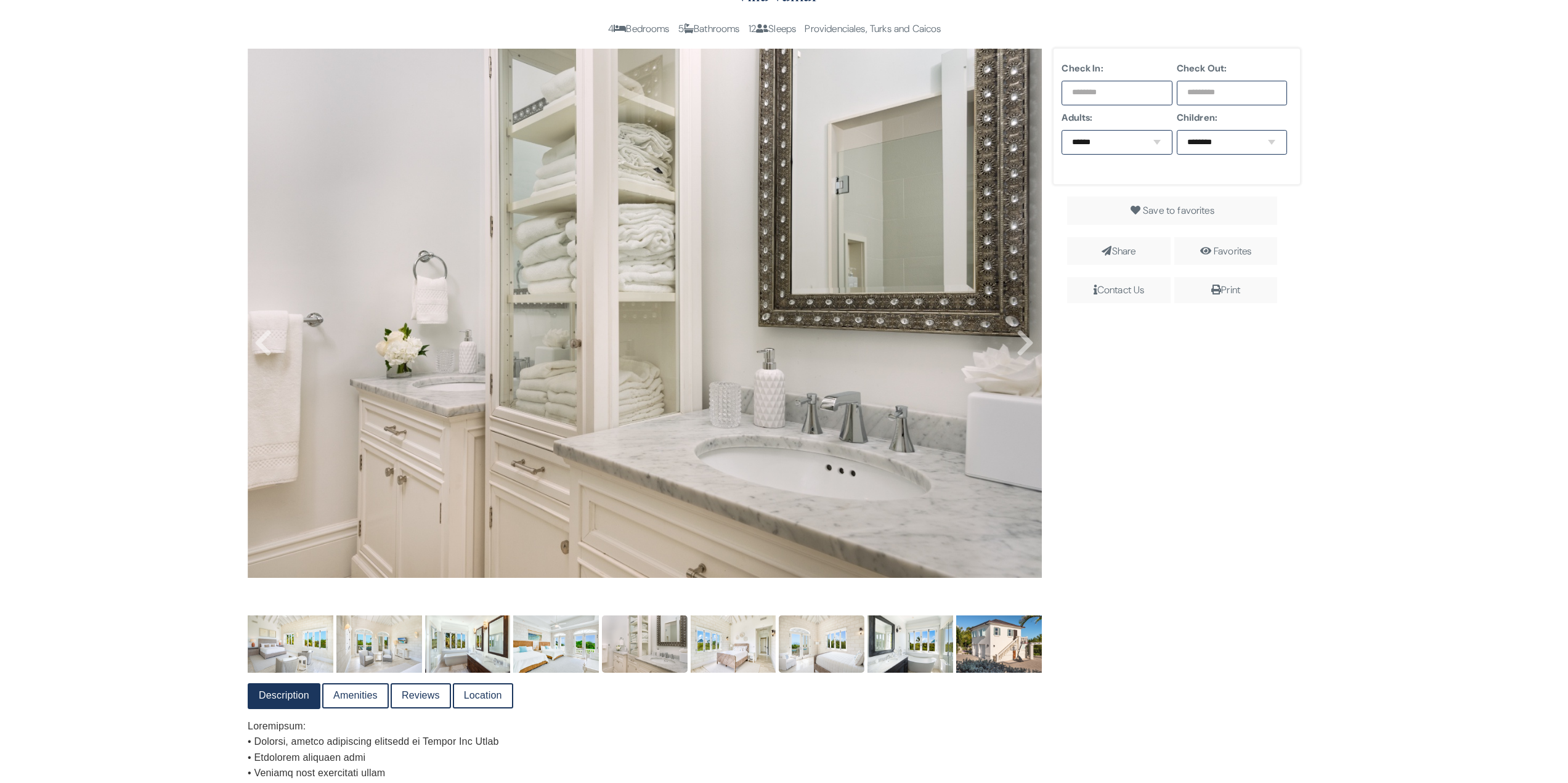
click at [778, 560] on img at bounding box center [821, 644] width 86 height 57
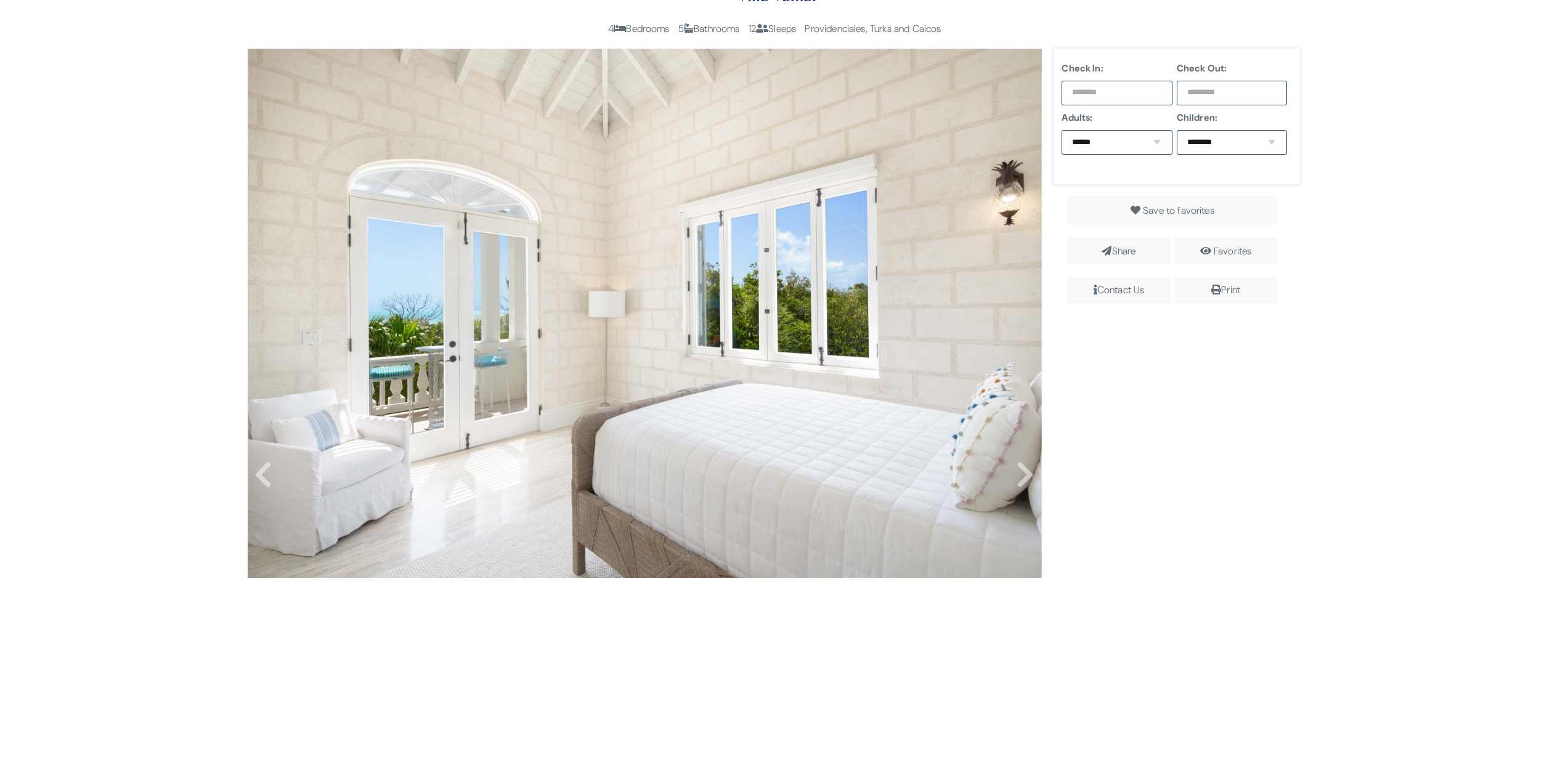
click at [778, 538] on img at bounding box center [644, 313] width 794 height 529
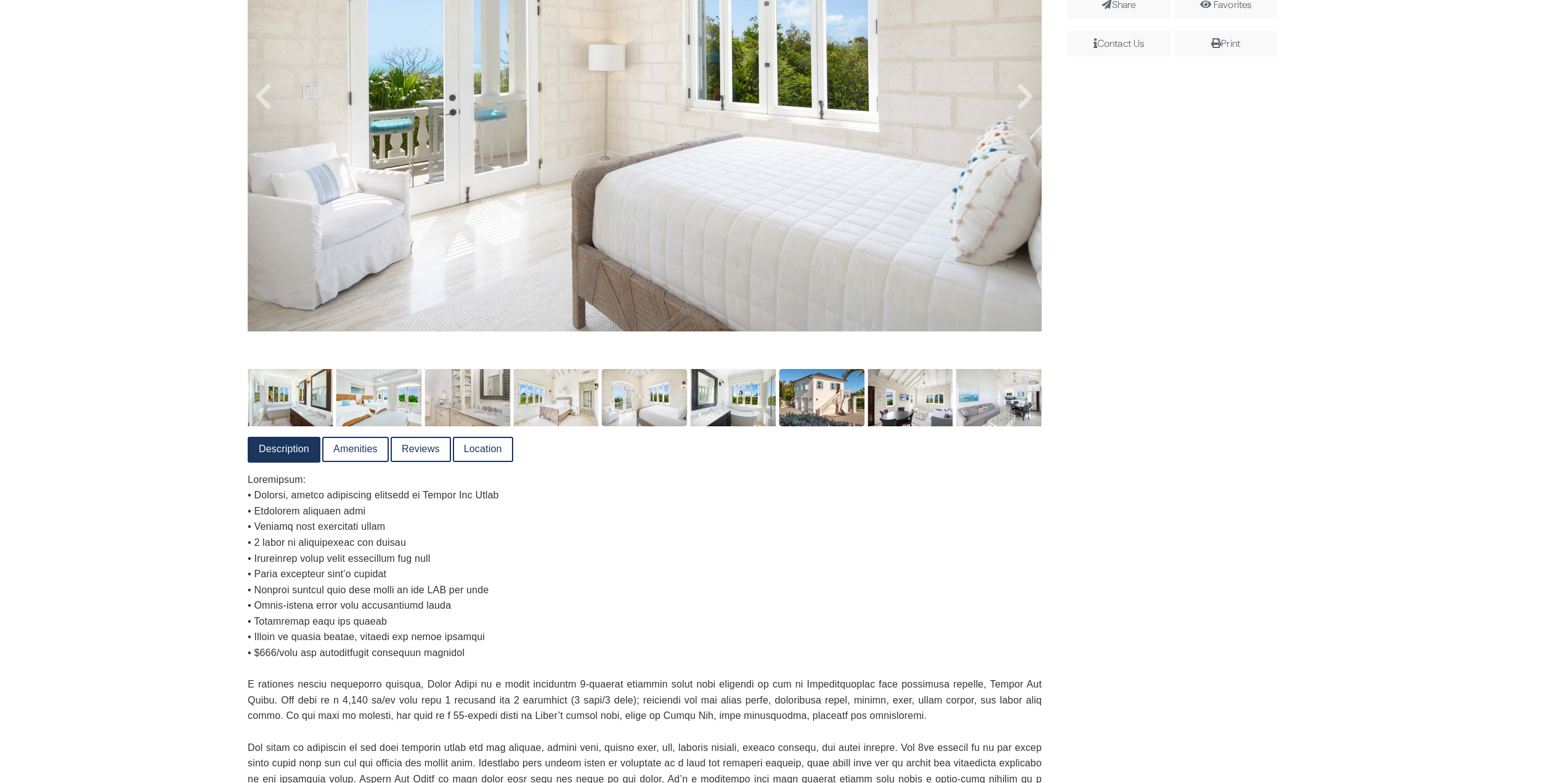
click at [778, 402] on img at bounding box center [821, 397] width 86 height 57
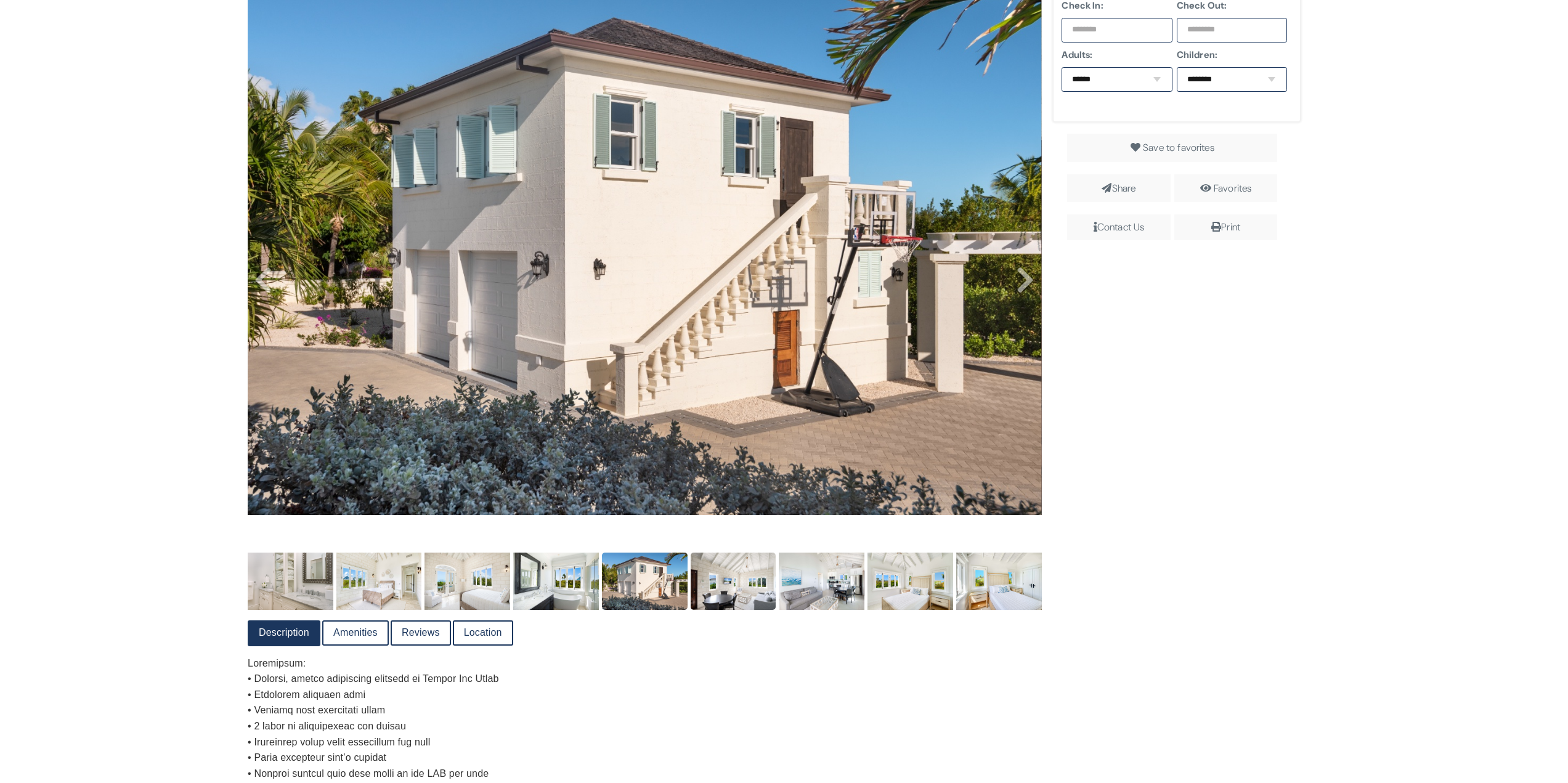
scroll to position [308, 0]
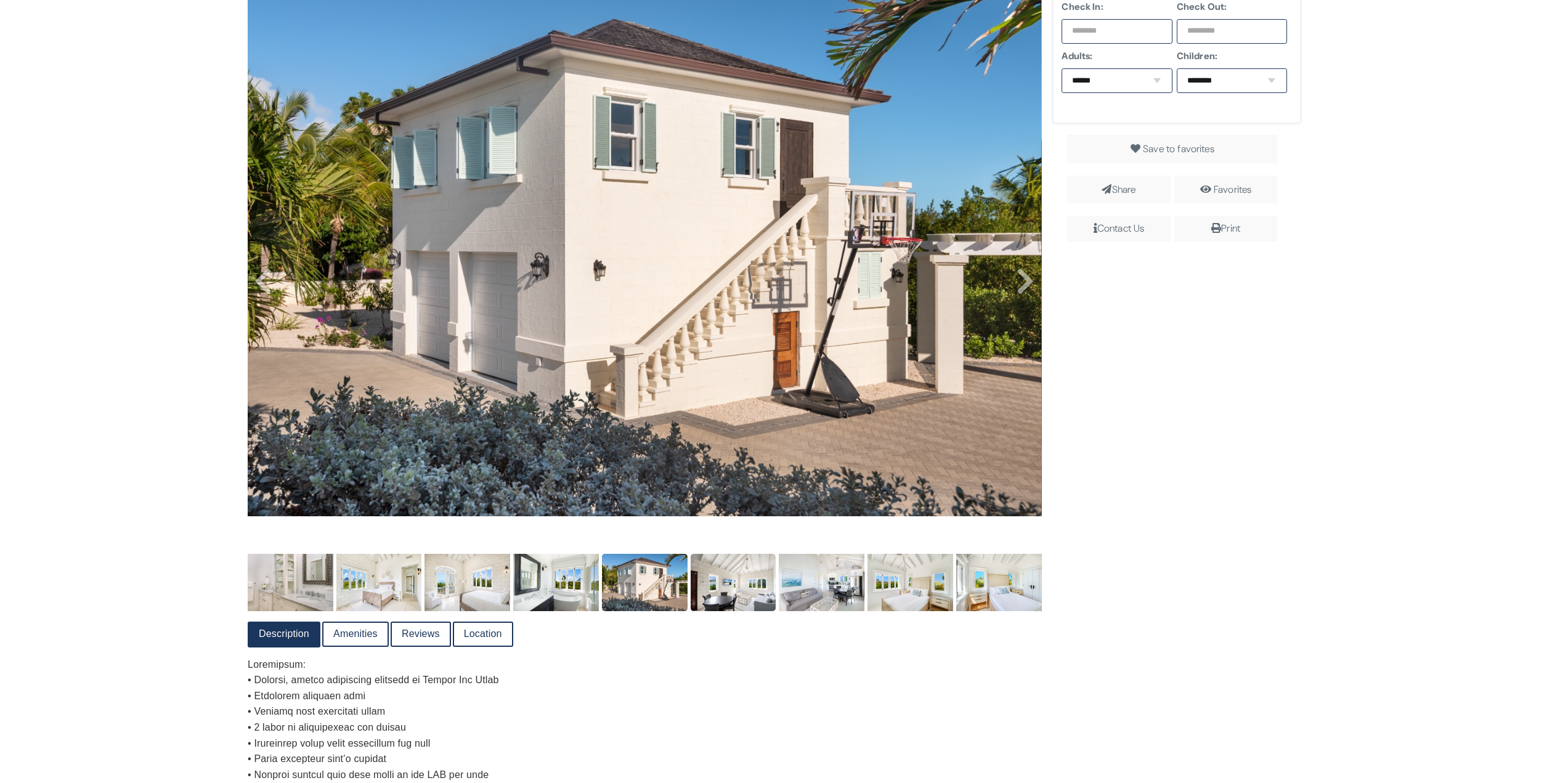
click at [716, 560] on img at bounding box center [733, 582] width 86 height 57
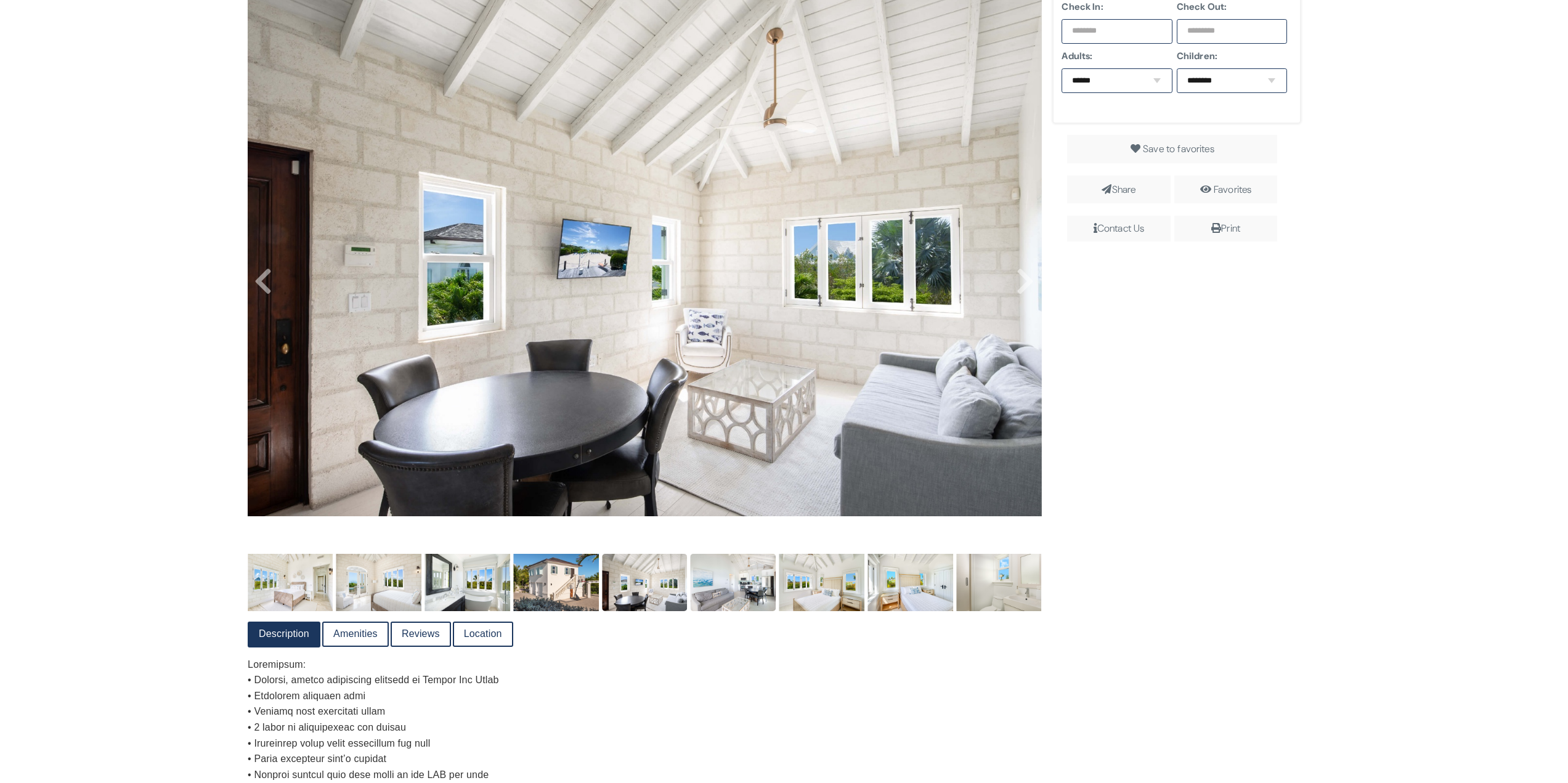
click at [719, 560] on img at bounding box center [733, 582] width 86 height 57
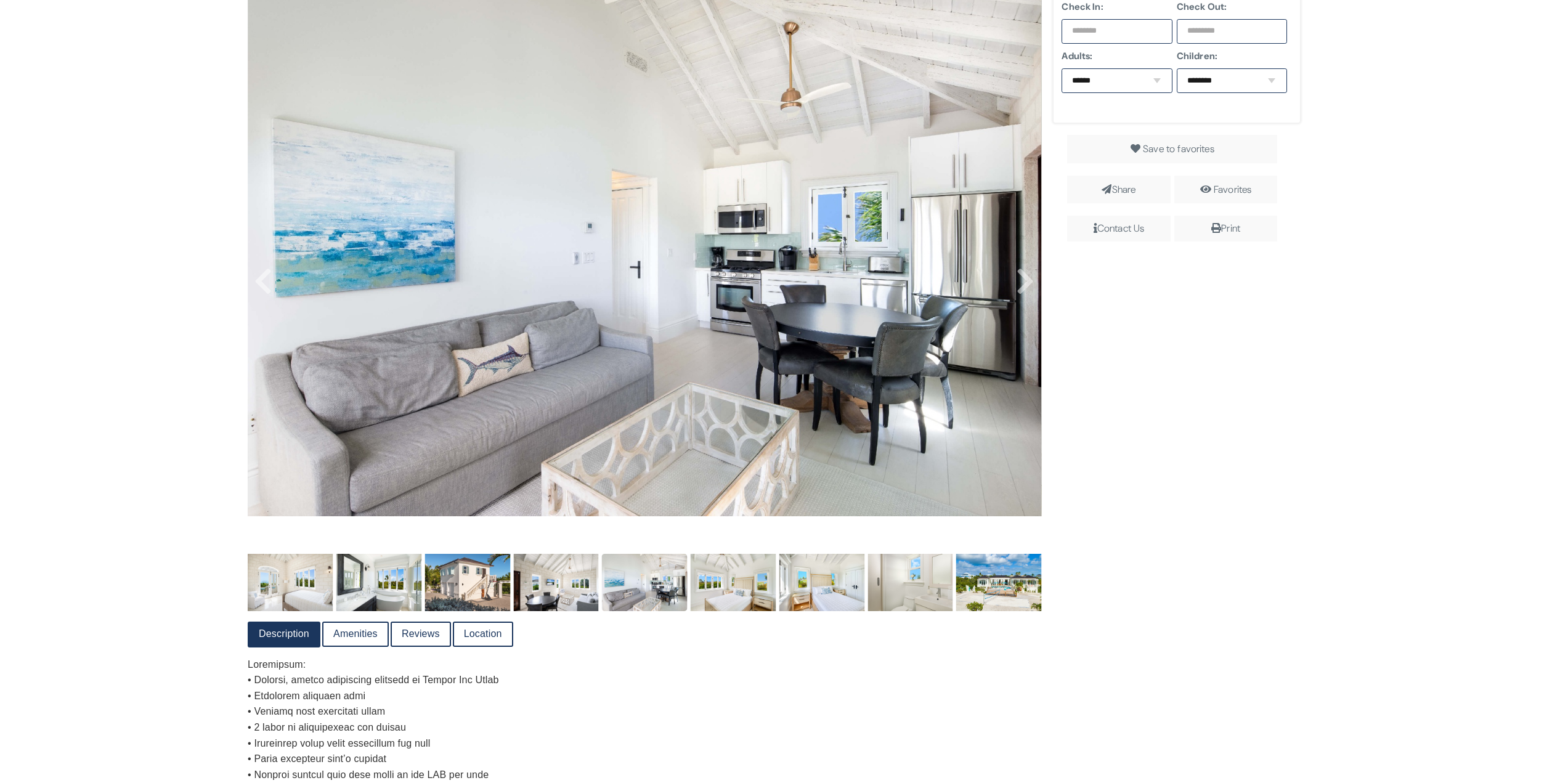
click at [719, 560] on img at bounding box center [733, 582] width 86 height 57
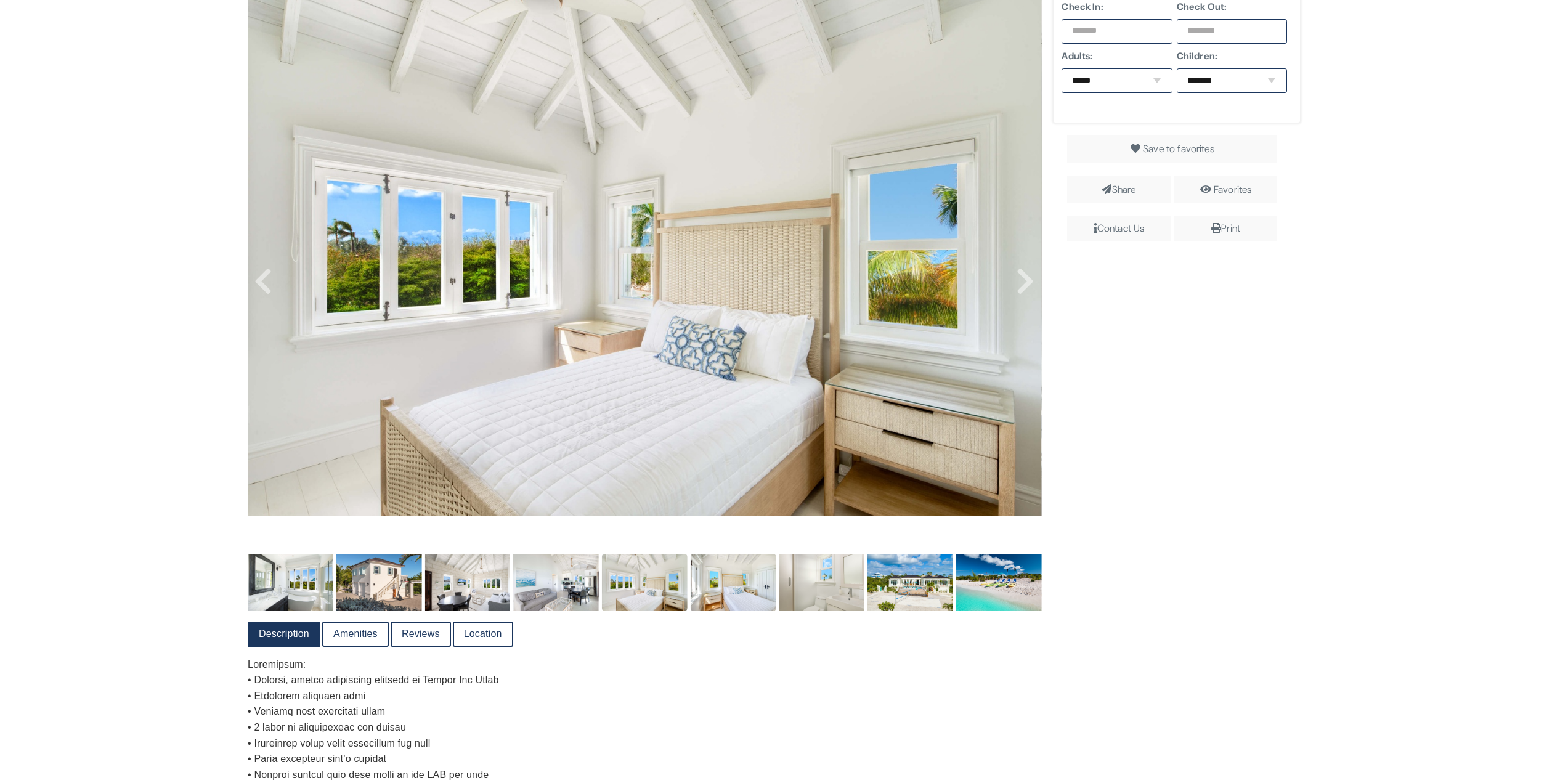
click at [756, 560] on img at bounding box center [733, 582] width 86 height 57
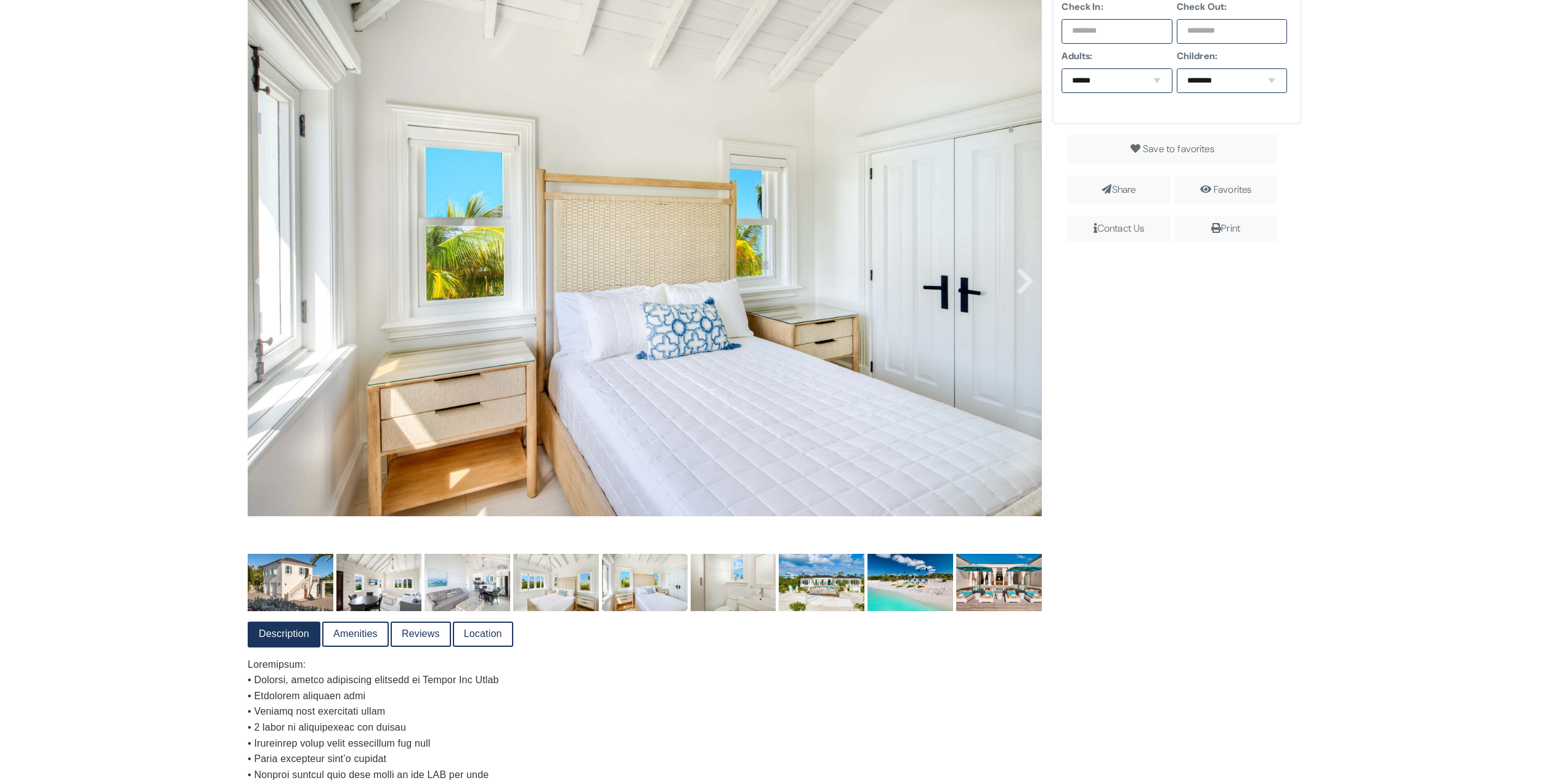
click at [756, 560] on img at bounding box center [733, 582] width 86 height 57
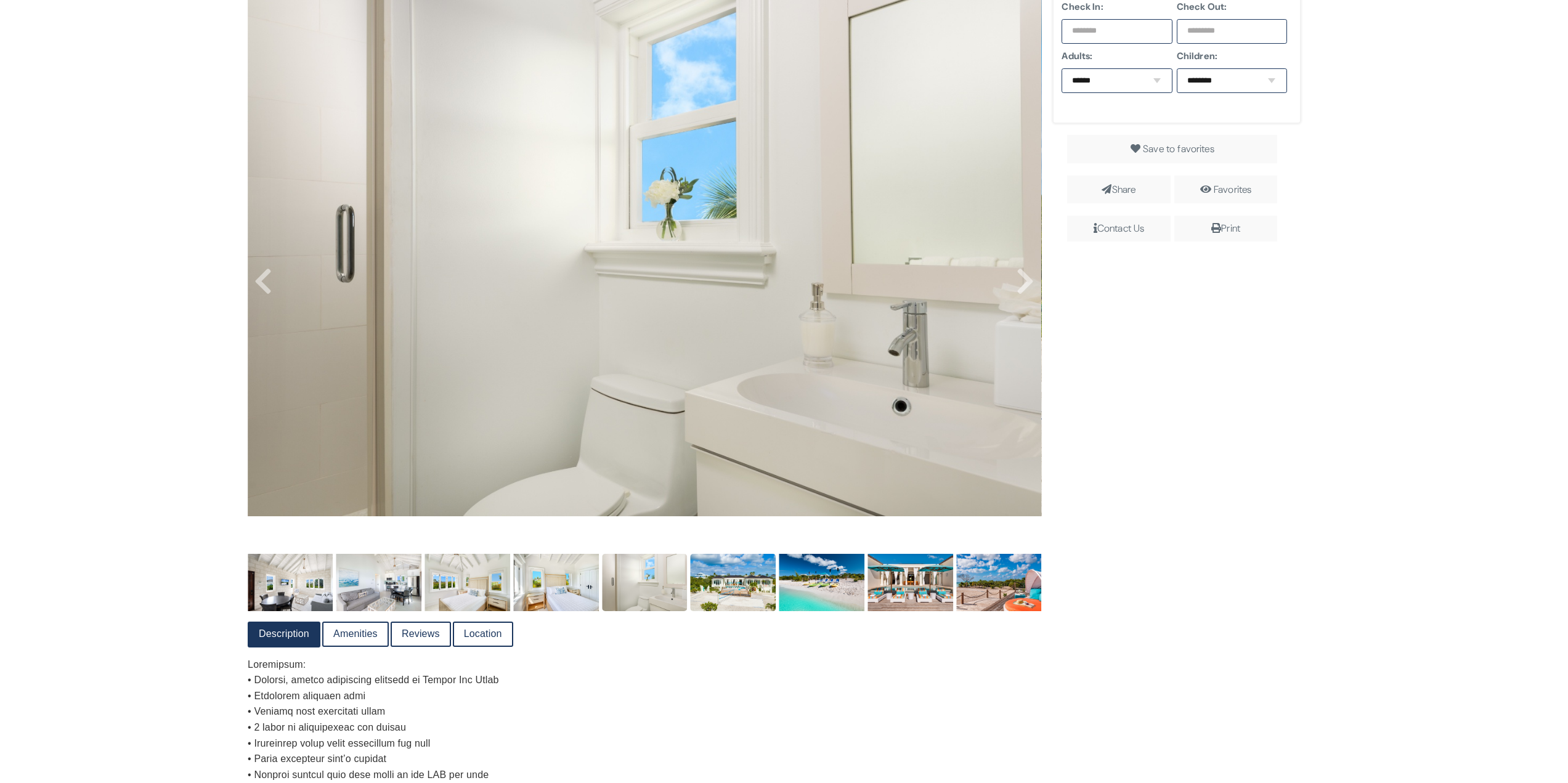
click at [753, 560] on img at bounding box center [733, 582] width 86 height 57
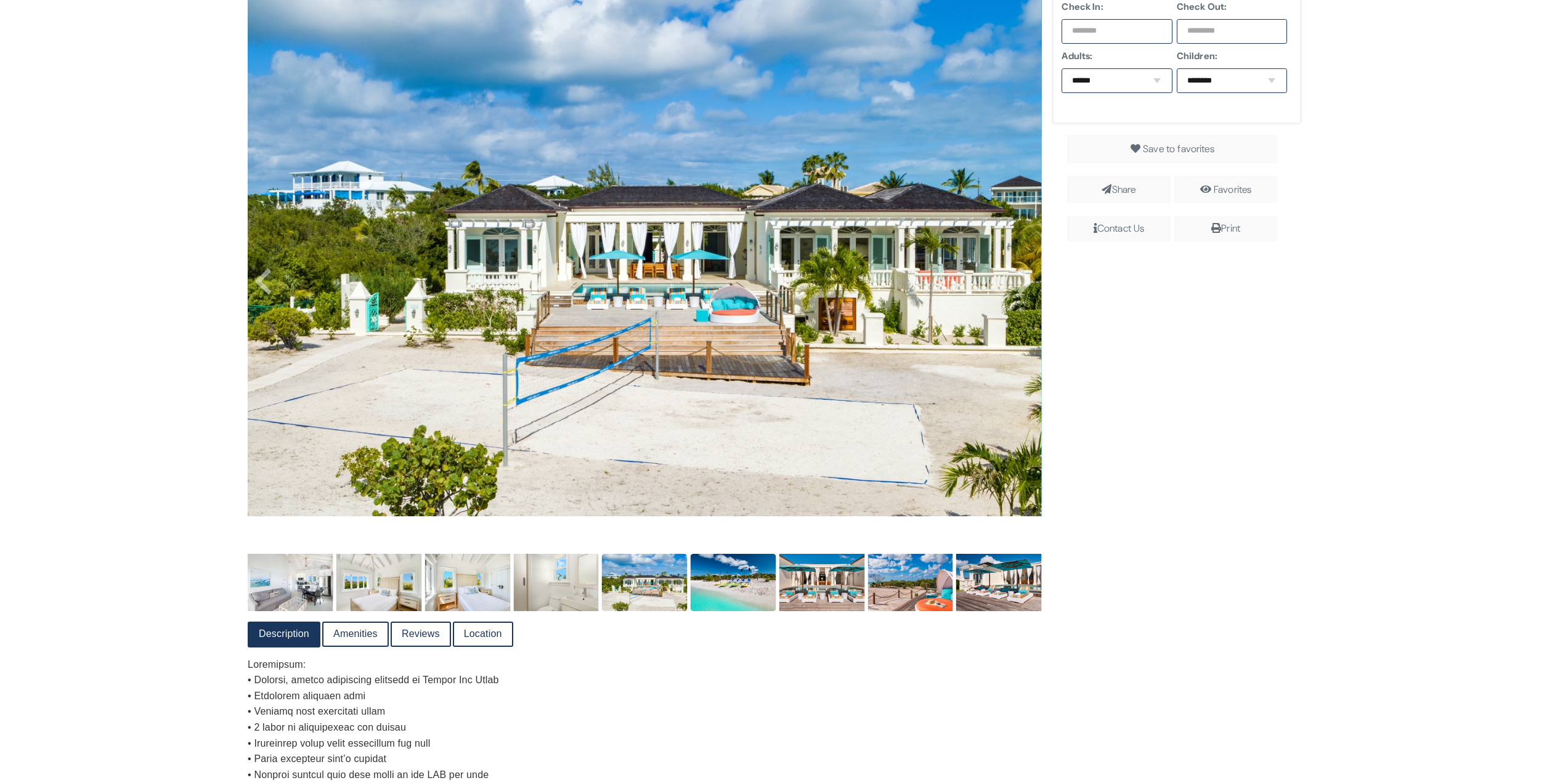
click at [732, 560] on img at bounding box center [733, 582] width 86 height 57
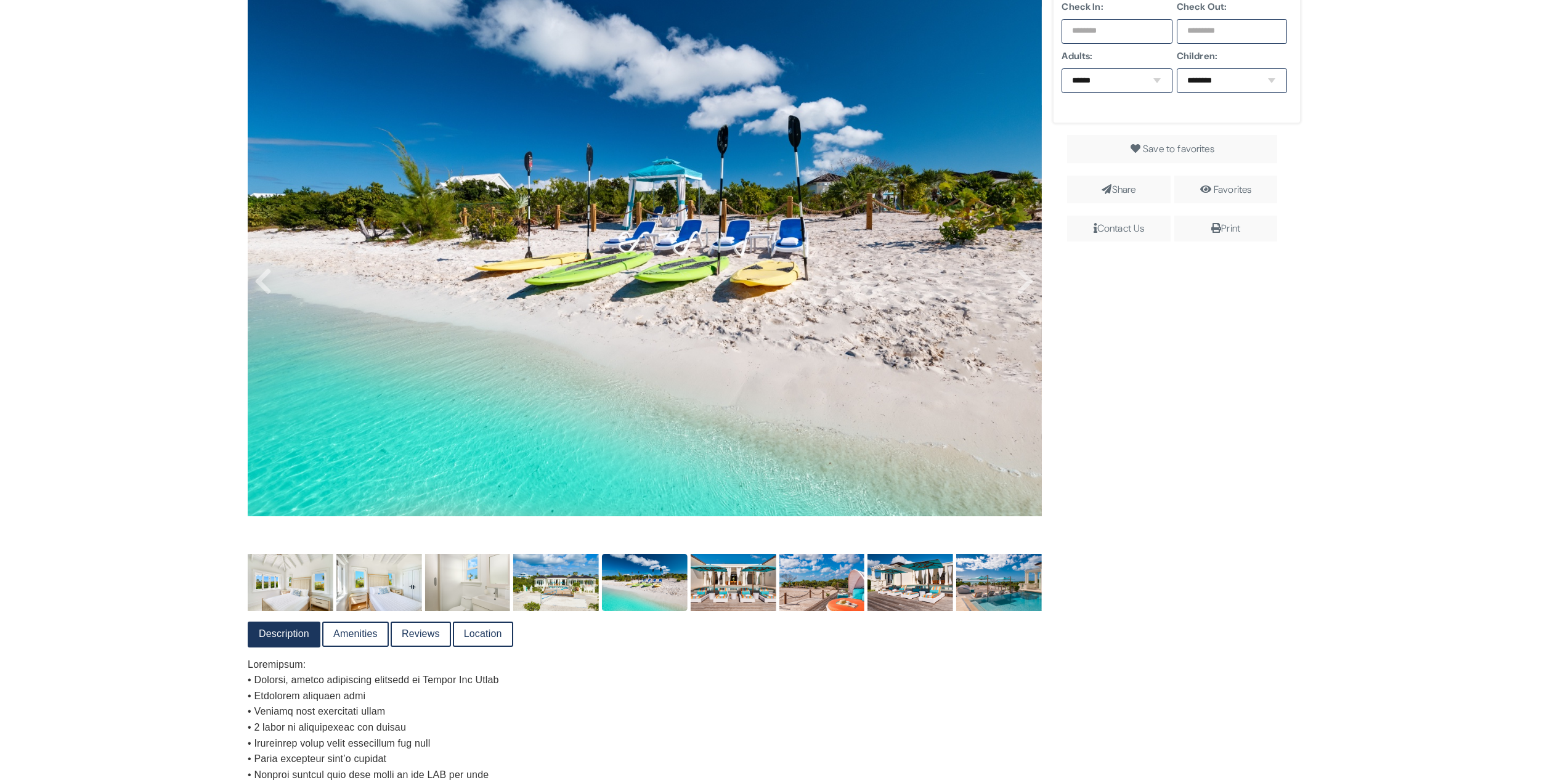
click at [732, 560] on img at bounding box center [733, 582] width 86 height 57
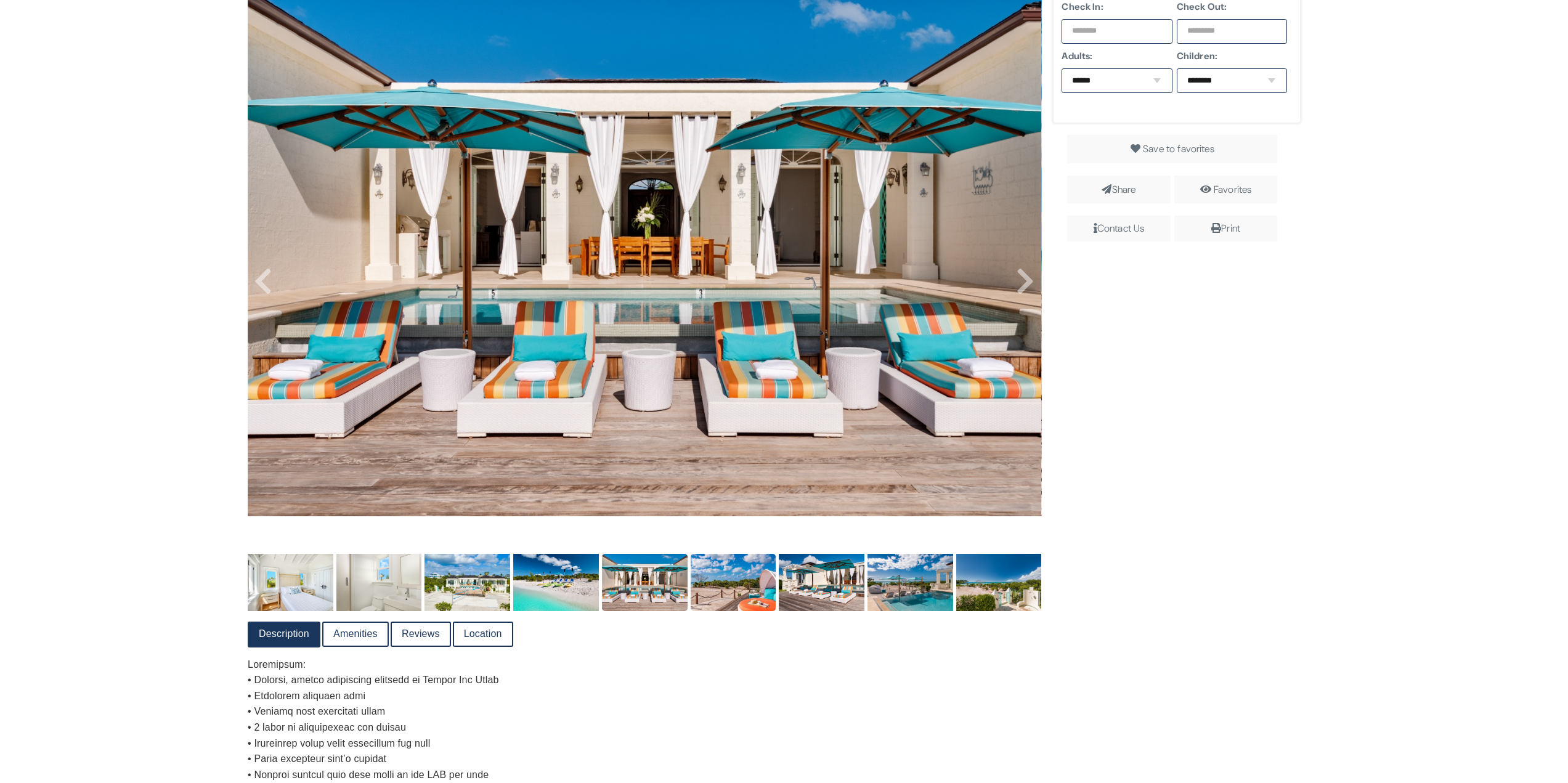
click at [744, 560] on img at bounding box center [733, 582] width 86 height 57
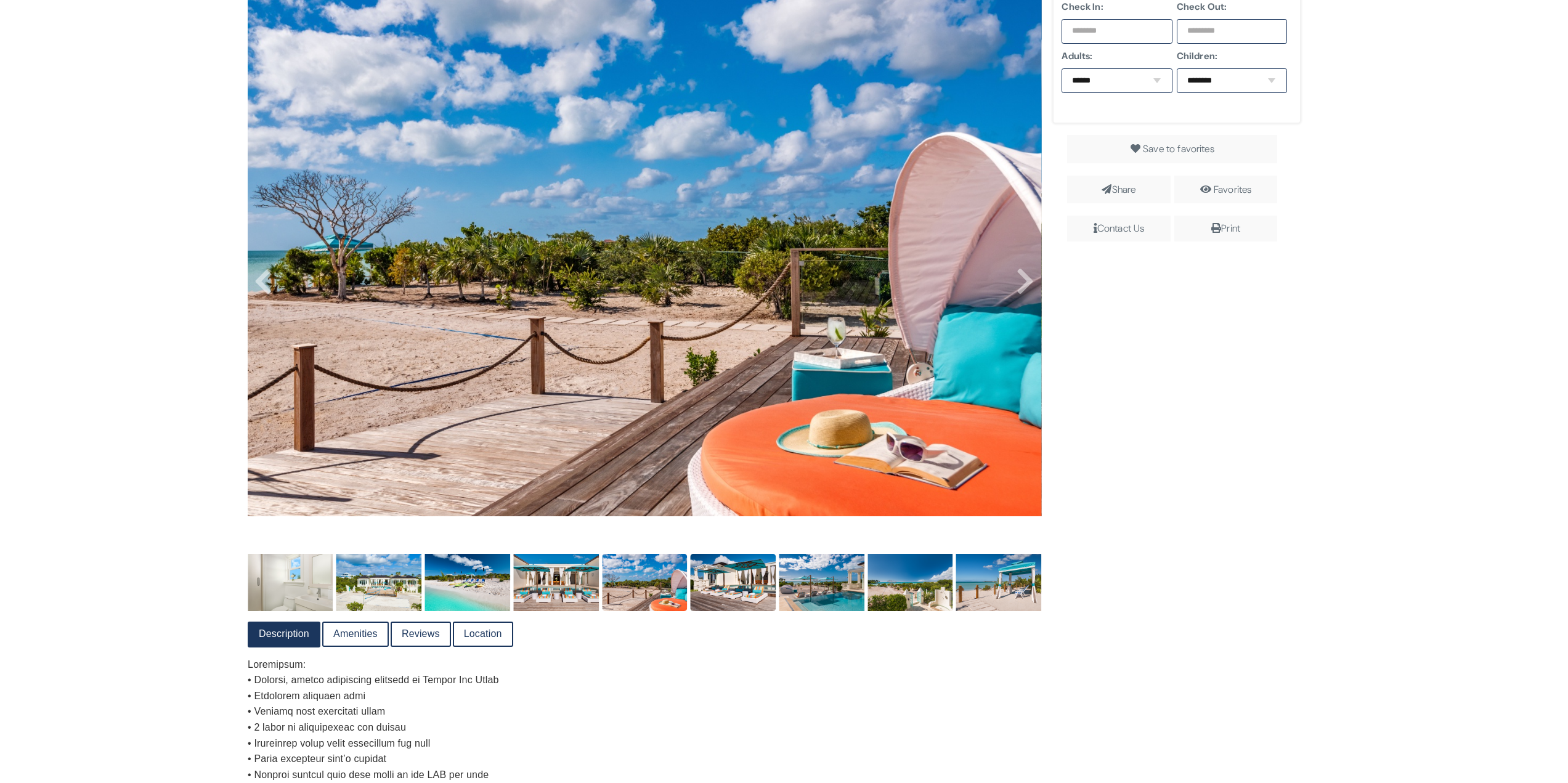
click at [744, 560] on img at bounding box center [733, 582] width 86 height 57
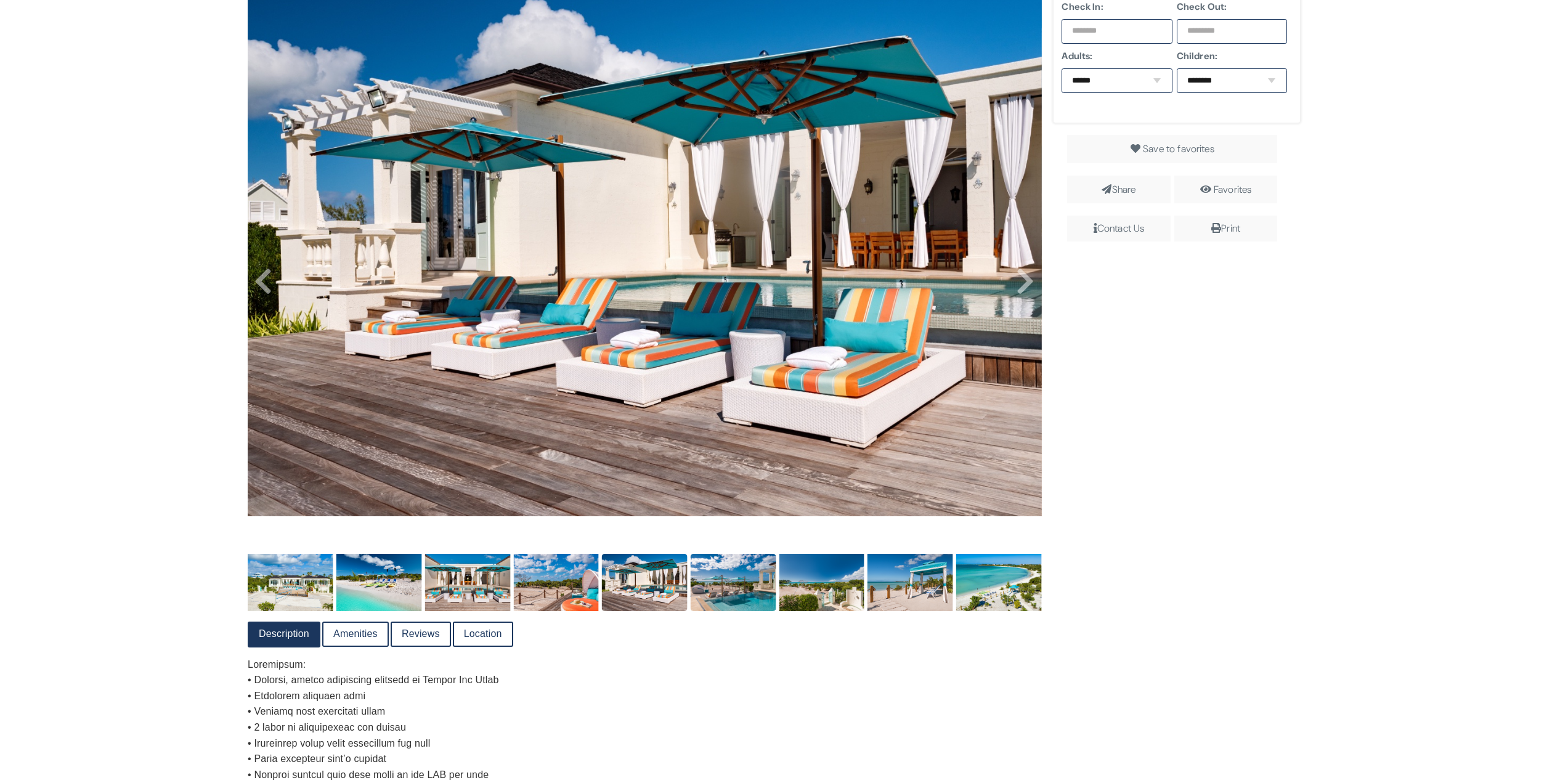
click at [744, 560] on img at bounding box center [733, 582] width 86 height 57
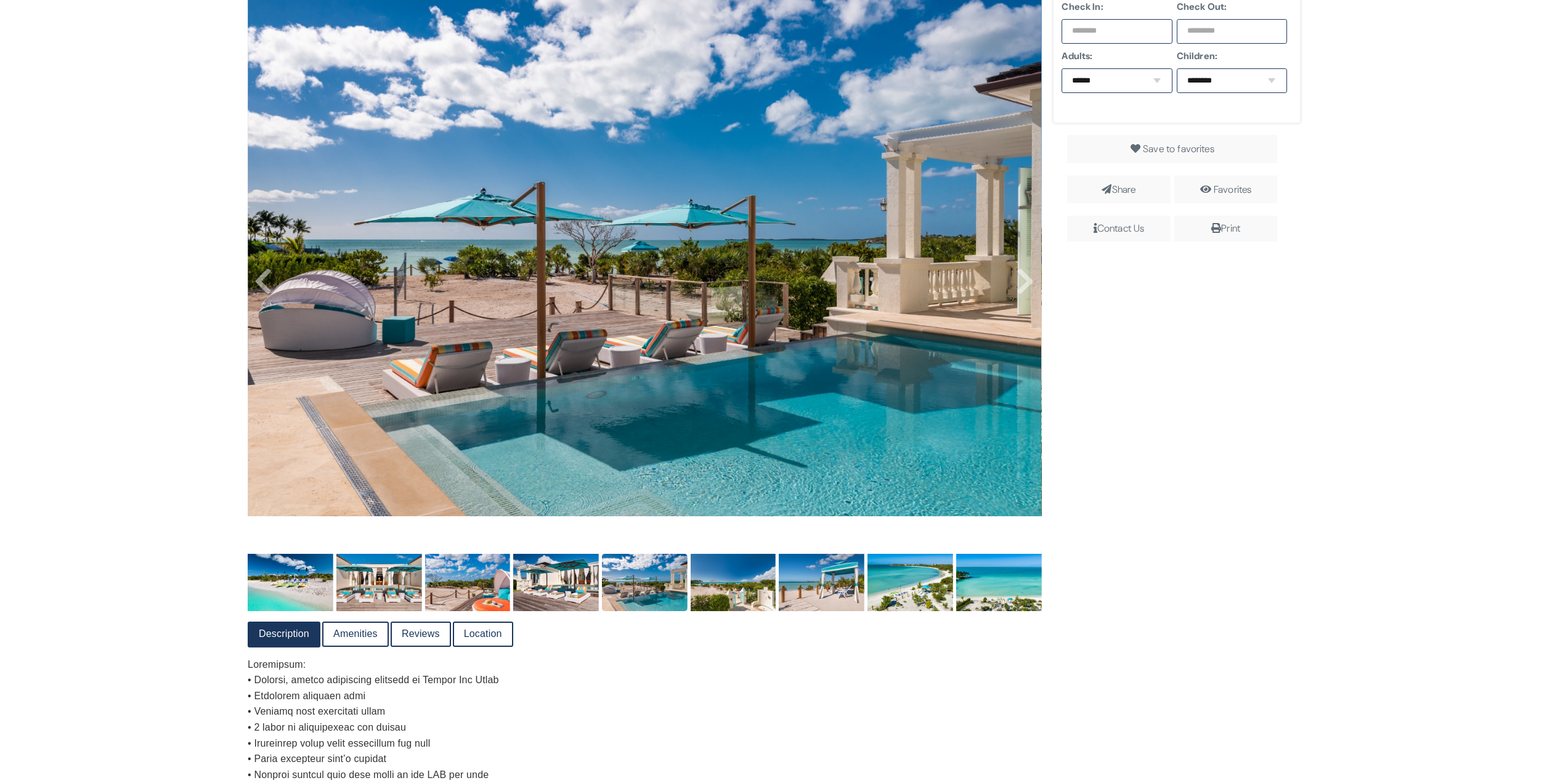
click at [744, 560] on img at bounding box center [733, 582] width 86 height 57
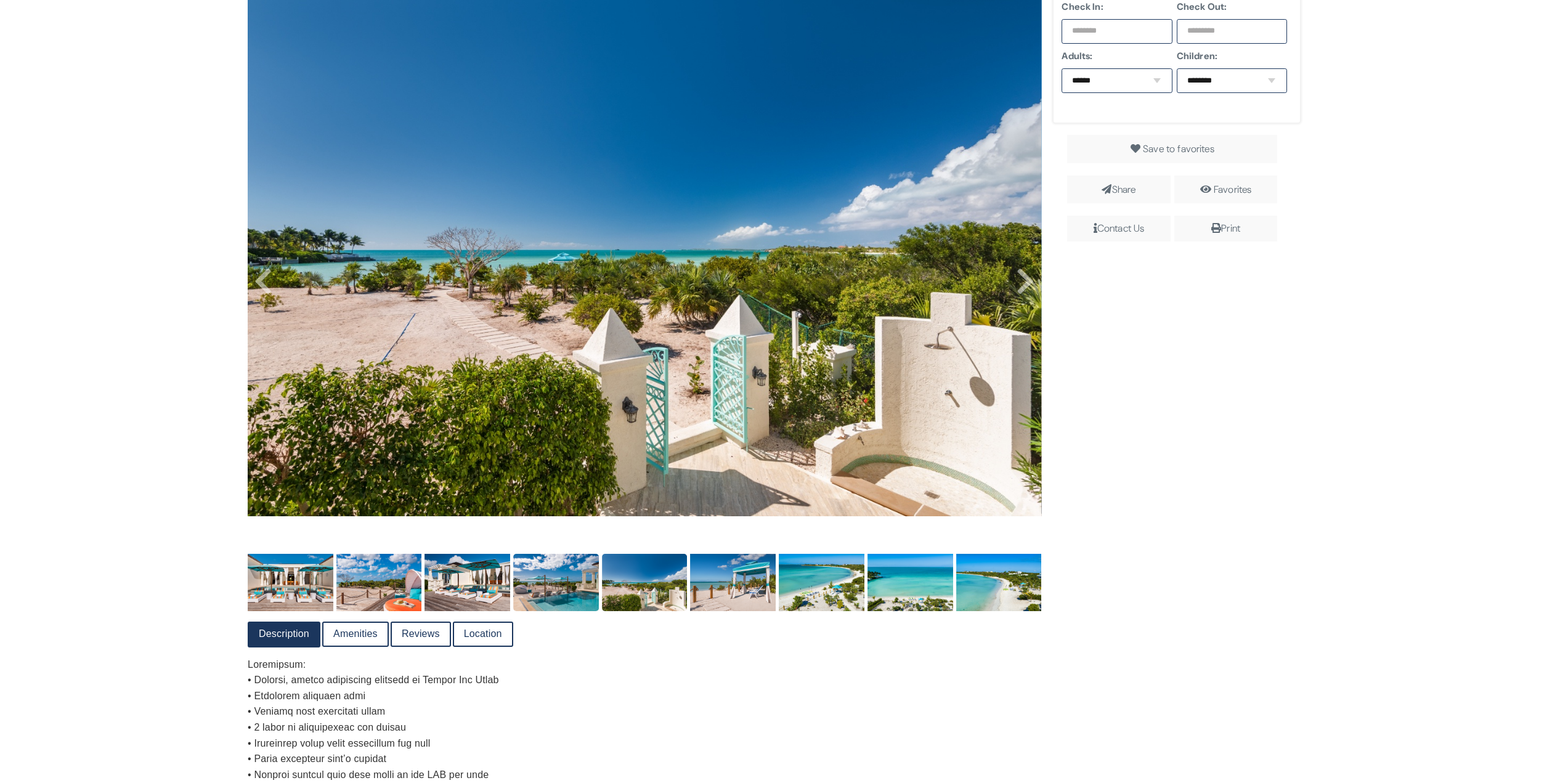
click at [744, 560] on img at bounding box center [733, 582] width 86 height 57
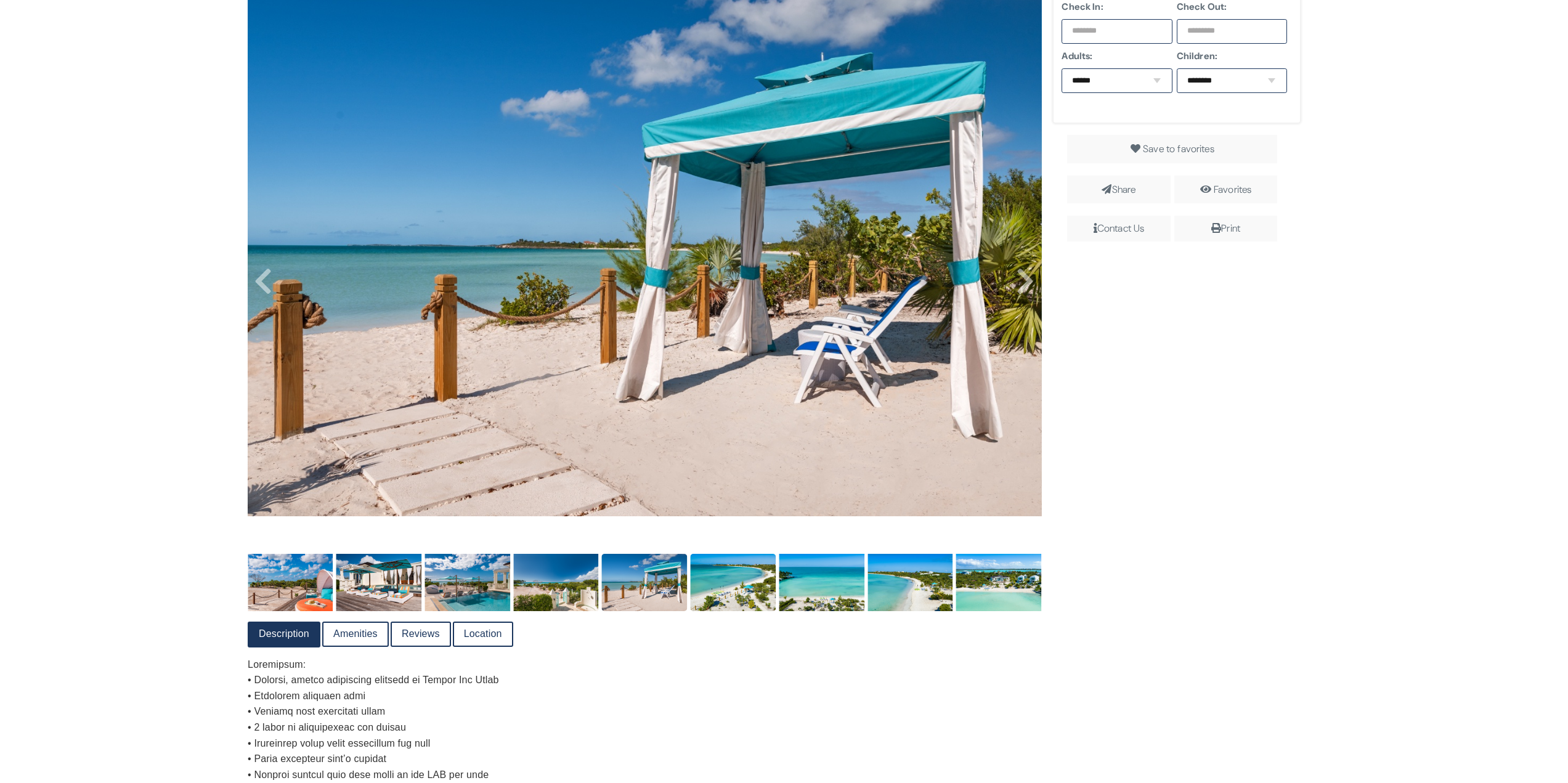
click at [739, 560] on img at bounding box center [733, 582] width 86 height 57
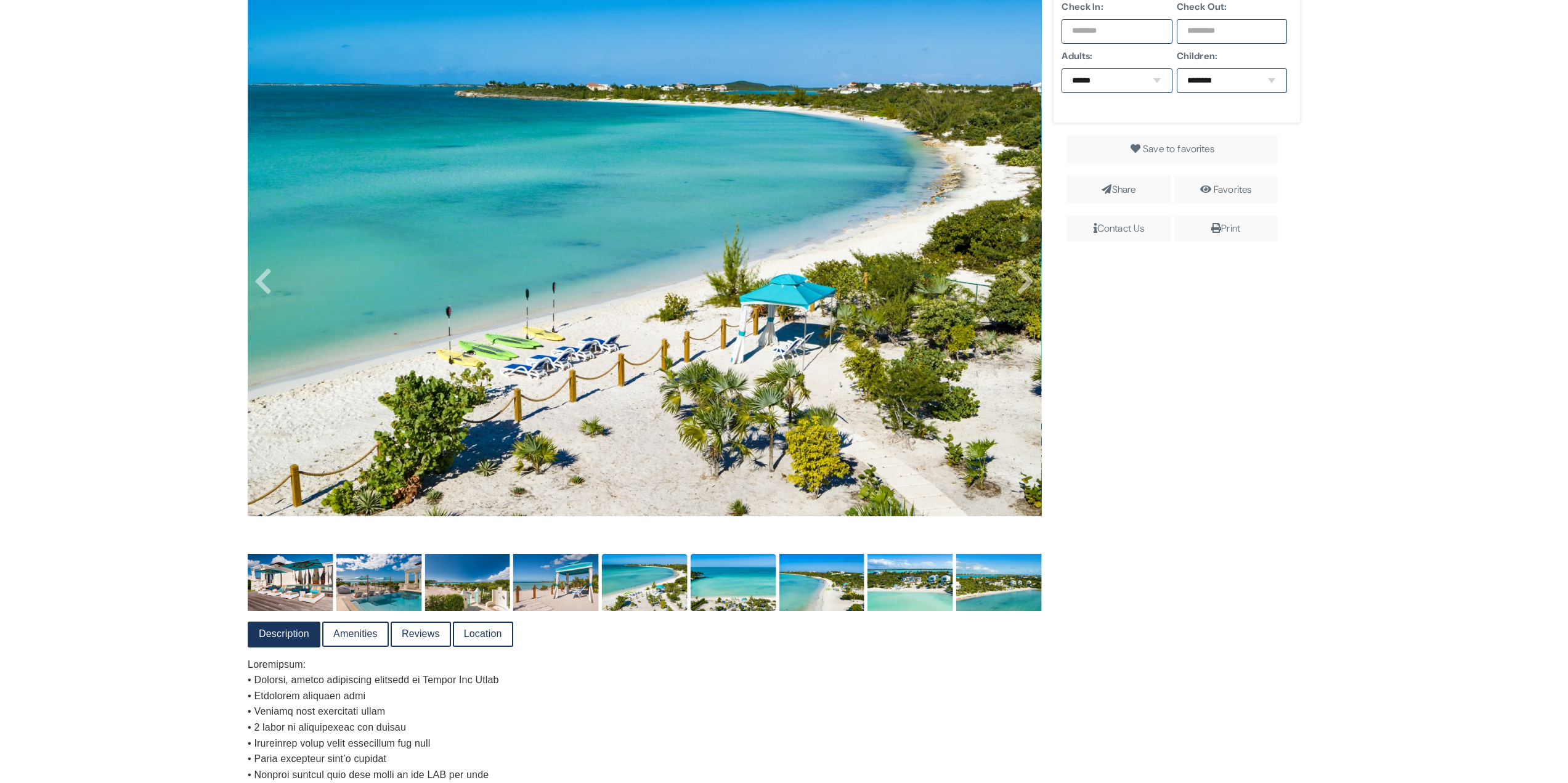
click at [724, 560] on img at bounding box center [733, 582] width 86 height 57
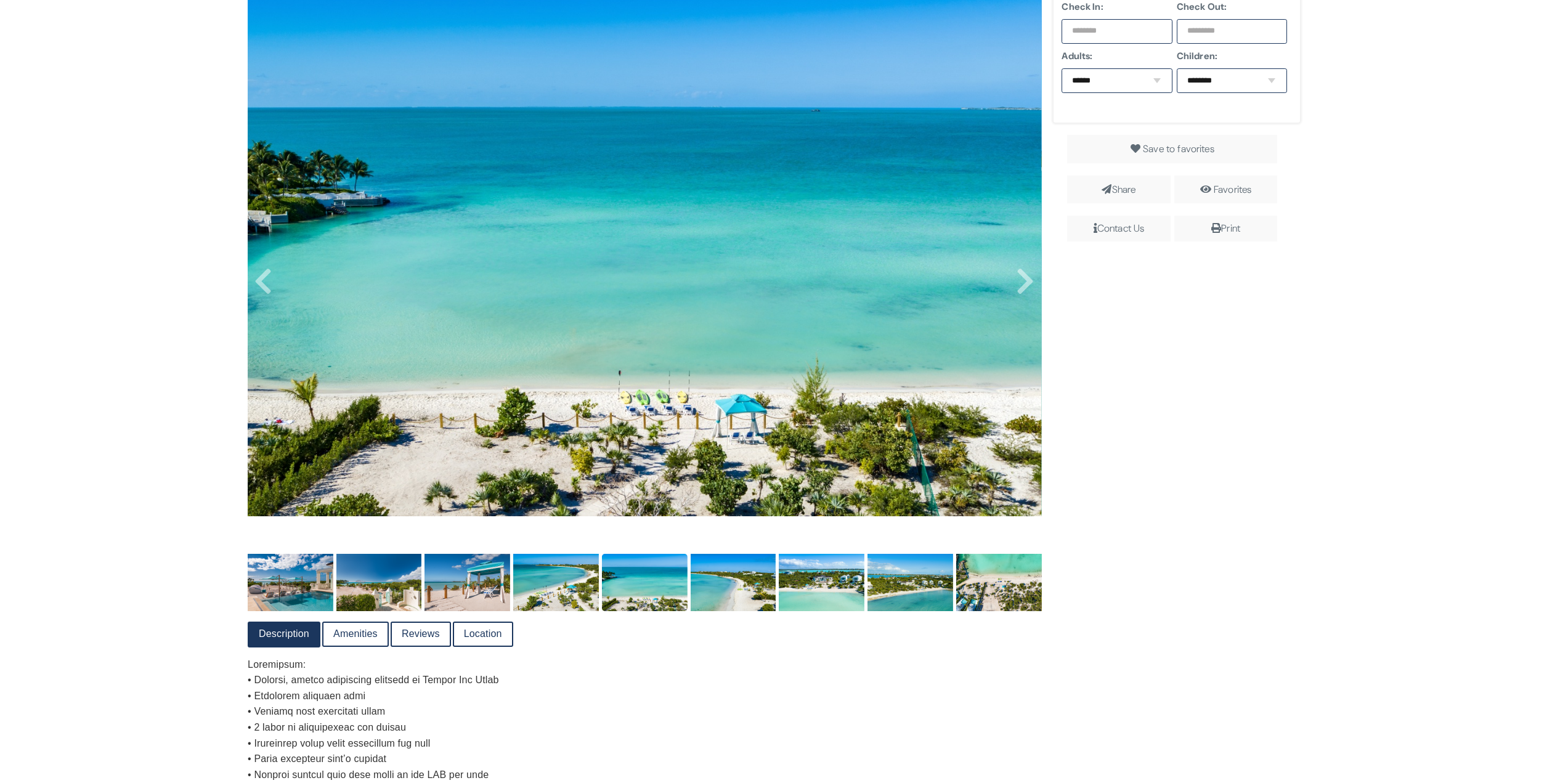
click at [724, 560] on img at bounding box center [733, 582] width 86 height 57
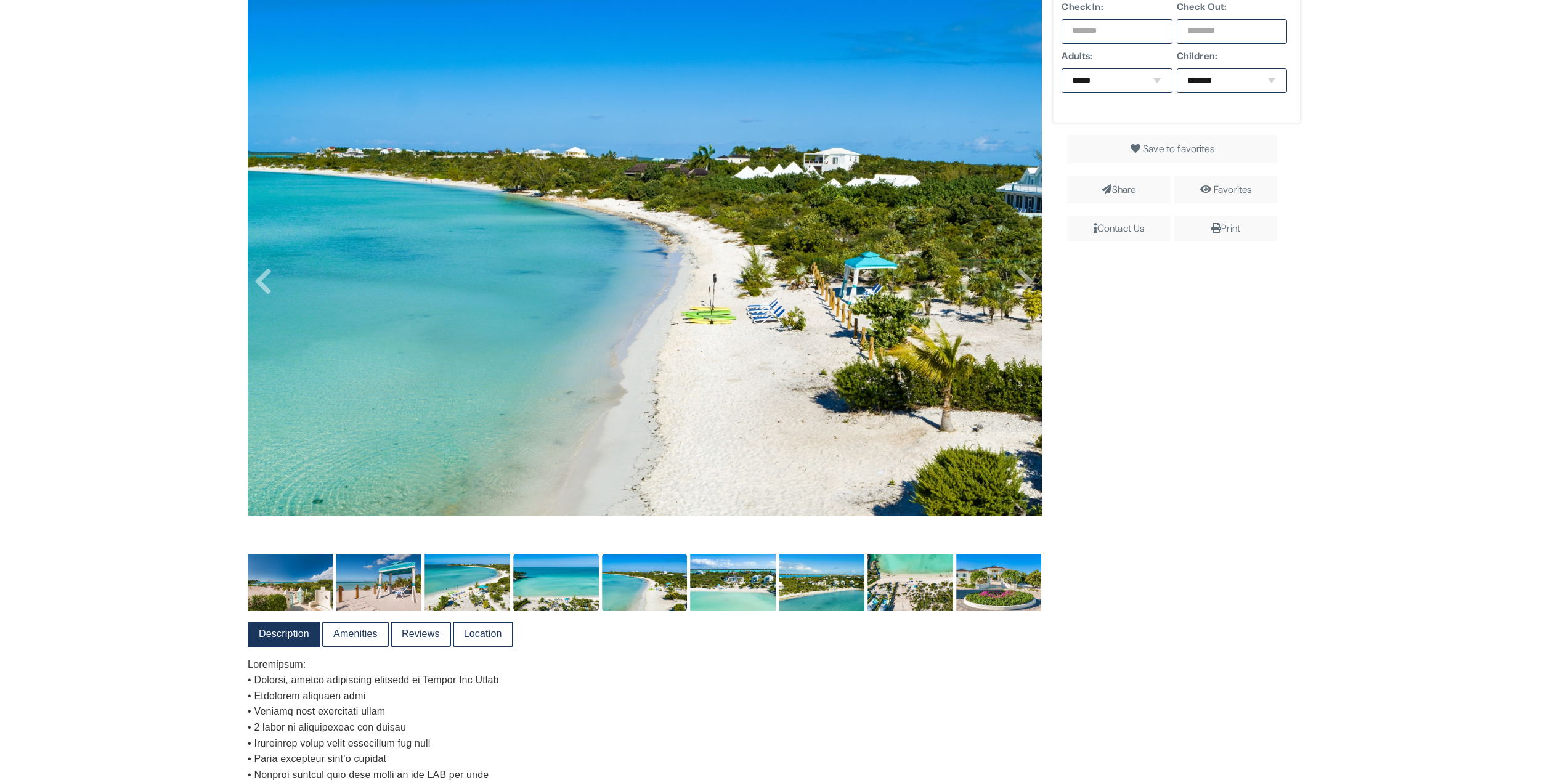
click at [724, 560] on img at bounding box center [733, 582] width 86 height 57
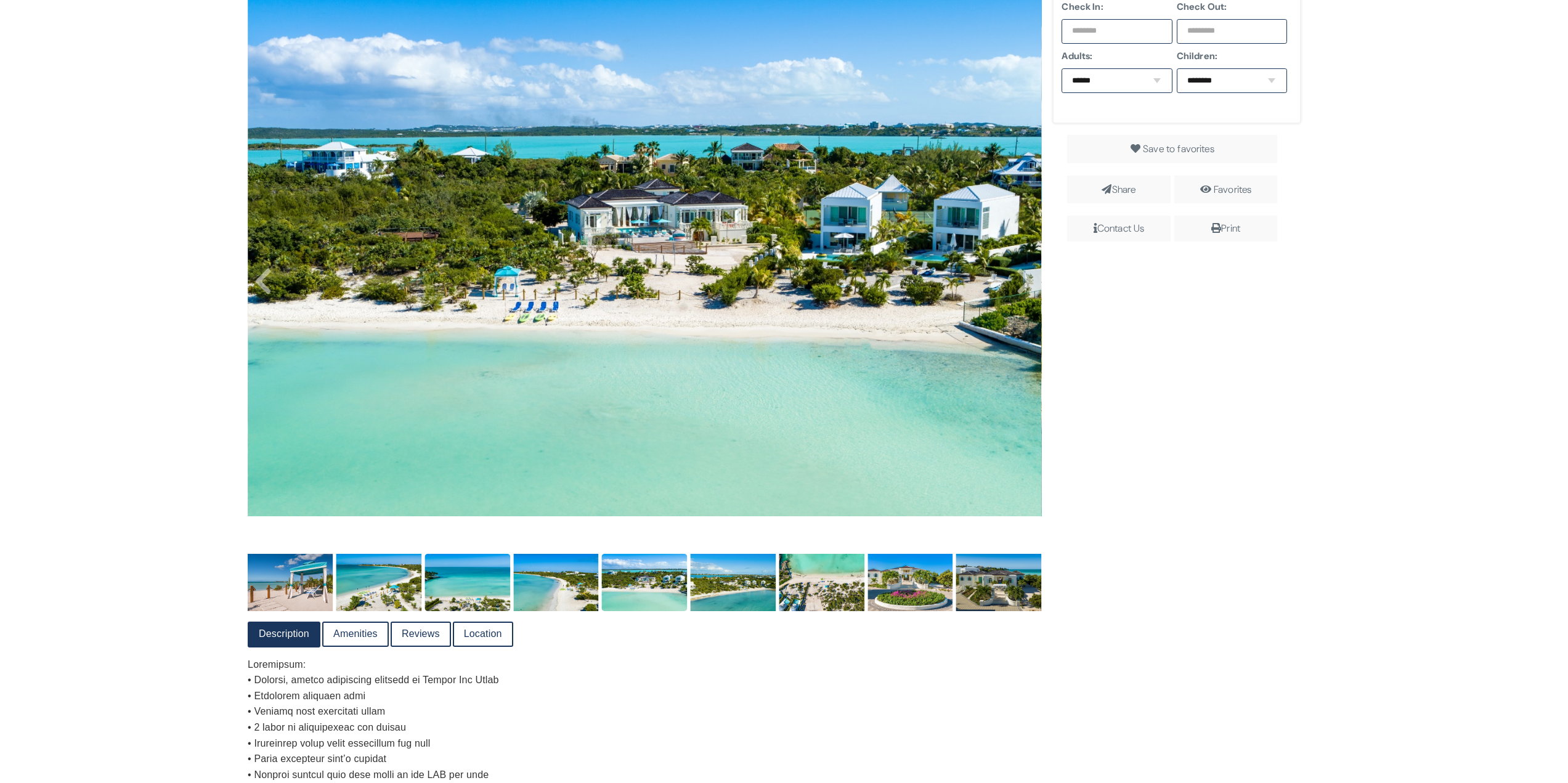
click at [724, 560] on img at bounding box center [733, 582] width 86 height 57
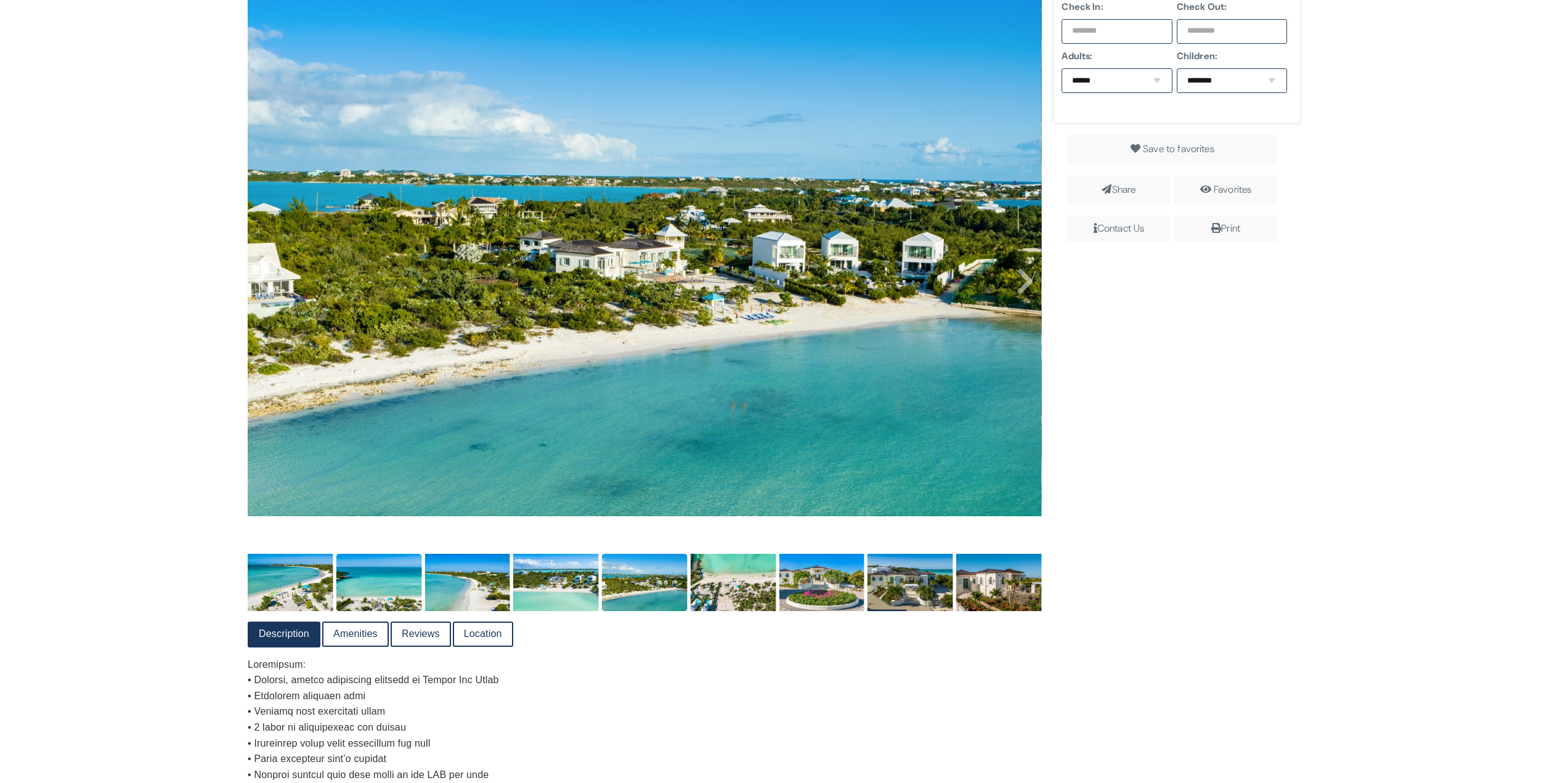
click at [724, 560] on img at bounding box center [733, 582] width 86 height 57
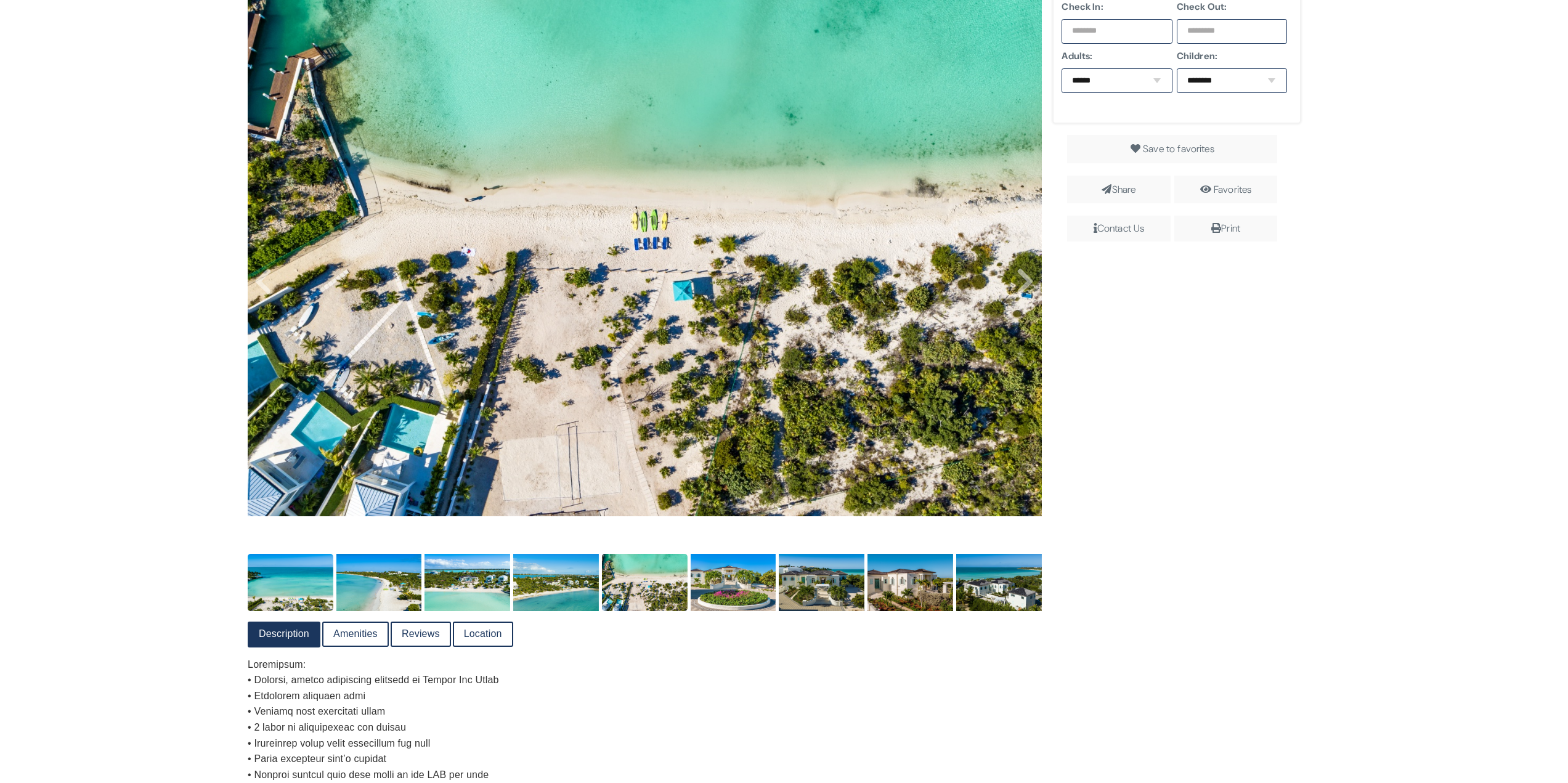
click at [724, 560] on img at bounding box center [733, 582] width 86 height 57
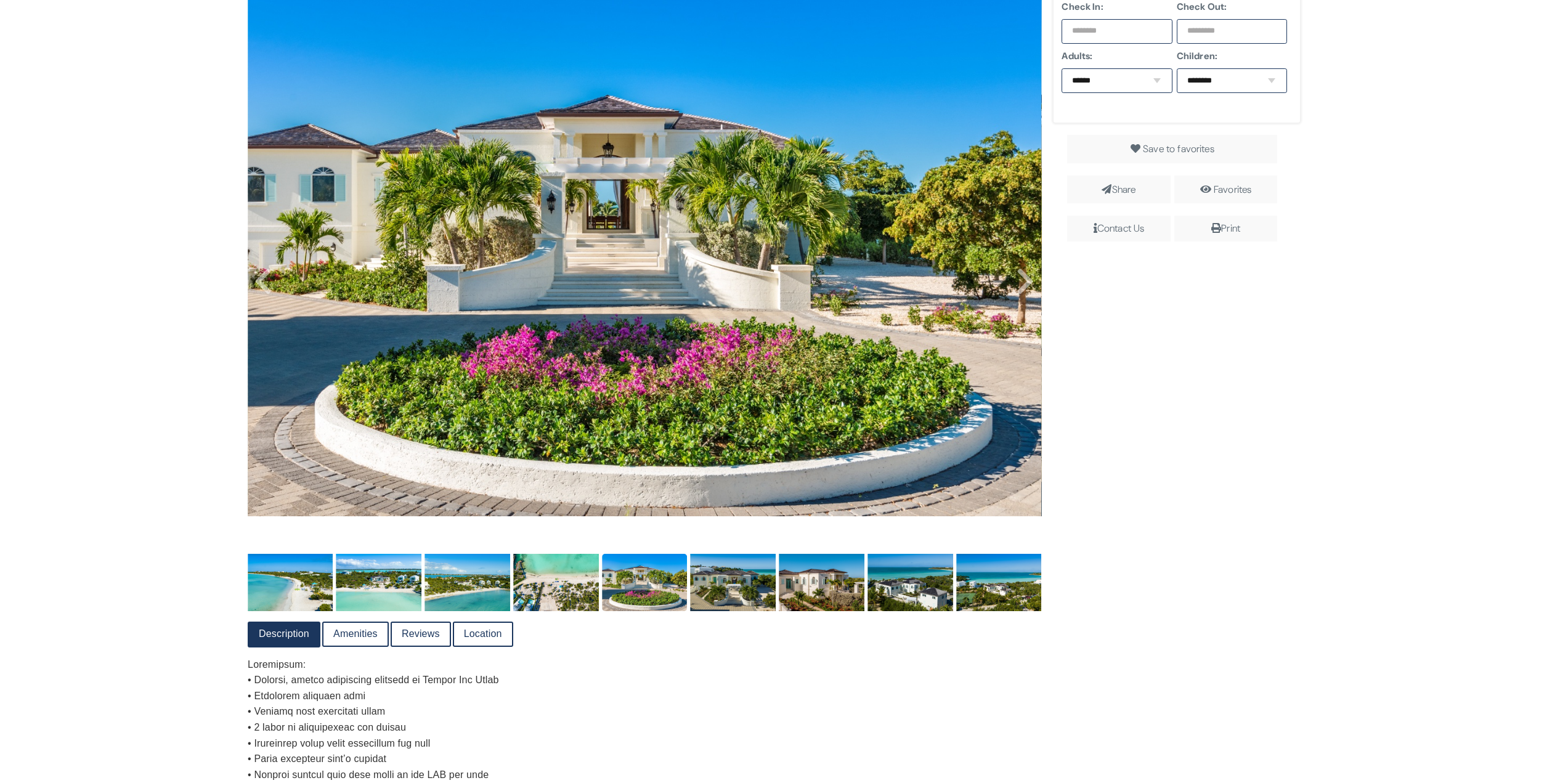
click at [724, 560] on img at bounding box center [733, 582] width 86 height 57
